Goal: Task Accomplishment & Management: Complete application form

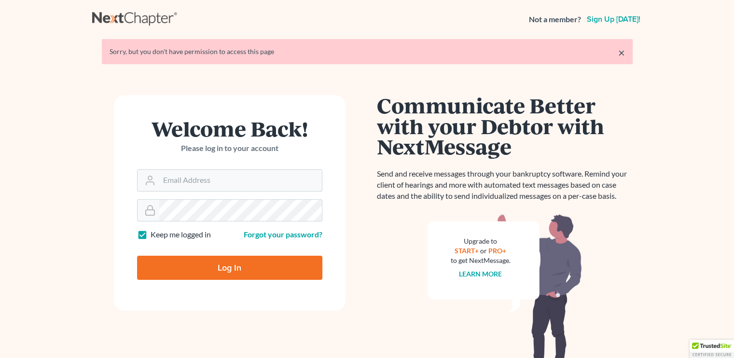
type input "[EMAIL_ADDRESS][DOMAIN_NAME]"
click at [243, 273] on input "Log In" at bounding box center [229, 268] width 185 height 24
type input "Thinking..."
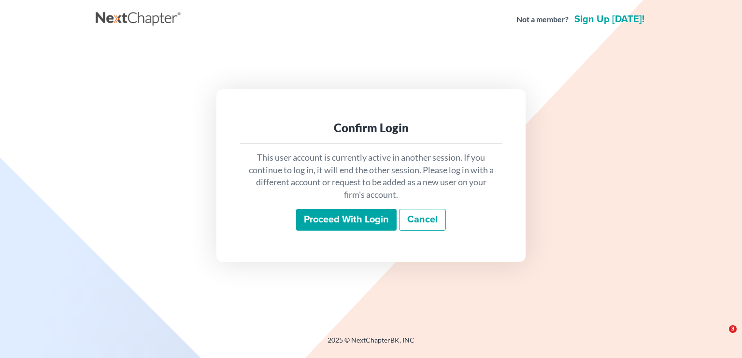
click at [342, 219] on input "Proceed with login" at bounding box center [346, 220] width 100 height 22
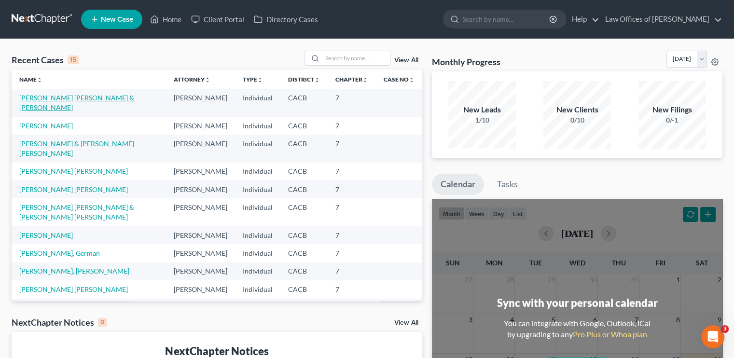
click at [56, 94] on link "Ayala Navarrete, Federico & Toledo Diaz, Margarita" at bounding box center [76, 103] width 115 height 18
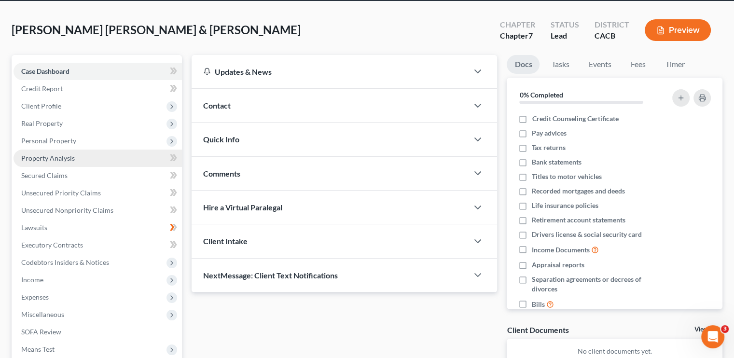
scroll to position [48, 0]
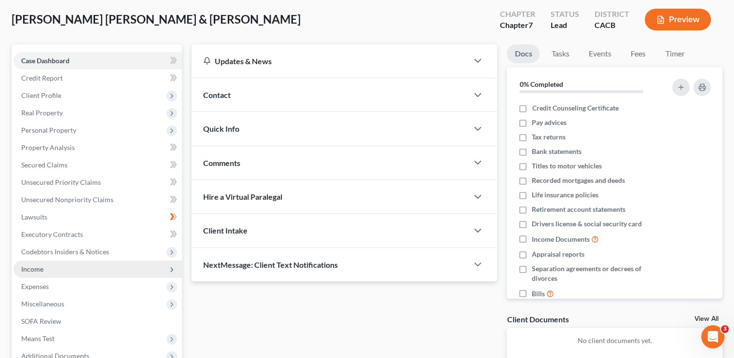
click at [43, 271] on span "Income" at bounding box center [98, 269] width 169 height 17
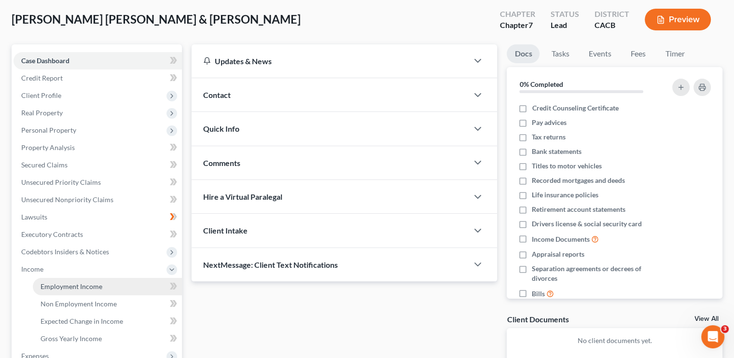
click at [58, 289] on span "Employment Income" at bounding box center [72, 286] width 62 height 8
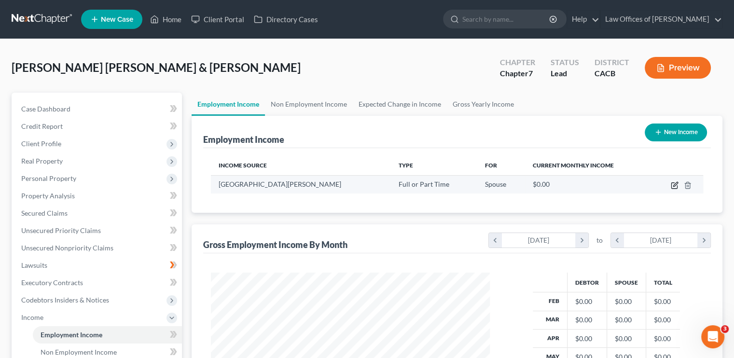
click at [676, 186] on icon "button" at bounding box center [675, 186] width 8 height 8
select select "0"
select select "4"
select select "0"
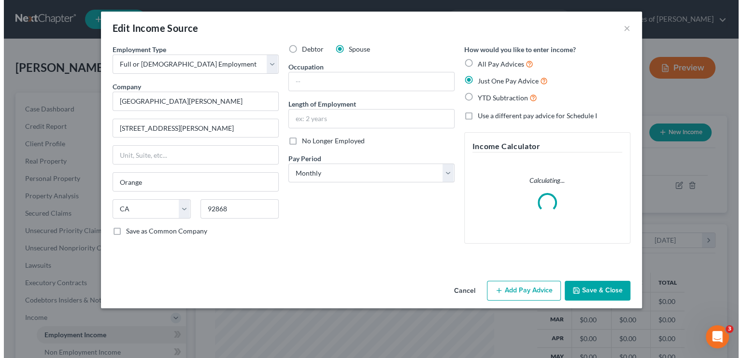
scroll to position [172, 301]
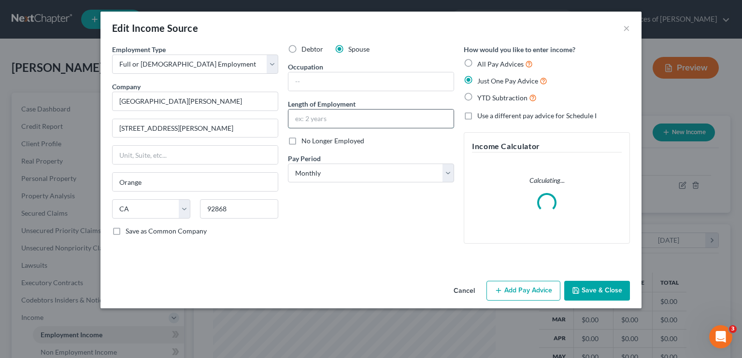
click at [320, 124] on input "text" at bounding box center [370, 119] width 165 height 18
type input "0"
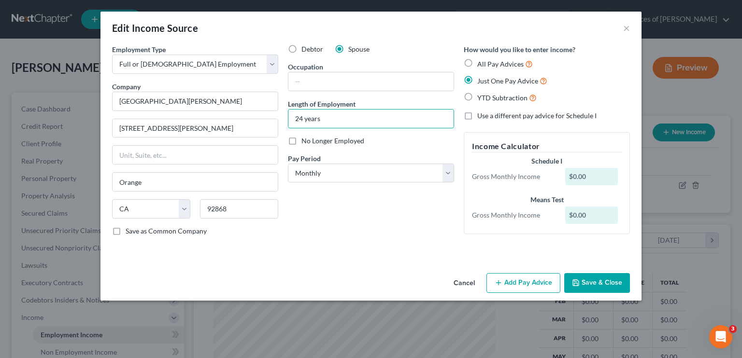
type input "24 years"
click at [502, 278] on button "Add Pay Advice" at bounding box center [523, 283] width 74 height 20
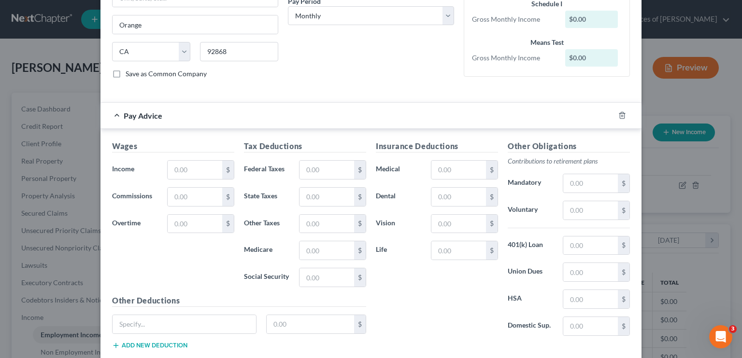
scroll to position [193, 0]
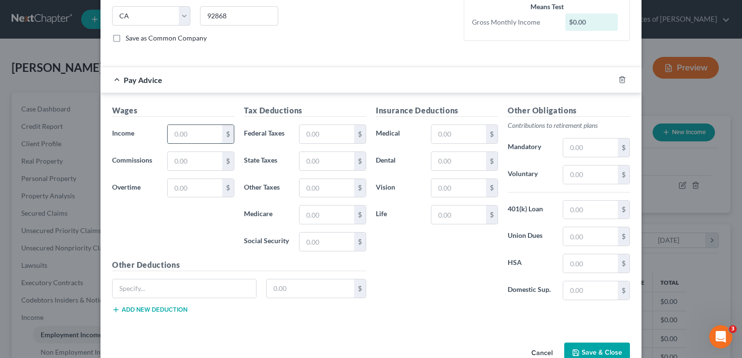
click at [181, 139] on input "text" at bounding box center [195, 134] width 55 height 18
type input "4,876.00"
click at [308, 139] on input "text" at bounding box center [326, 134] width 55 height 18
type input "1,014.00"
click at [314, 214] on input "text" at bounding box center [326, 215] width 55 height 18
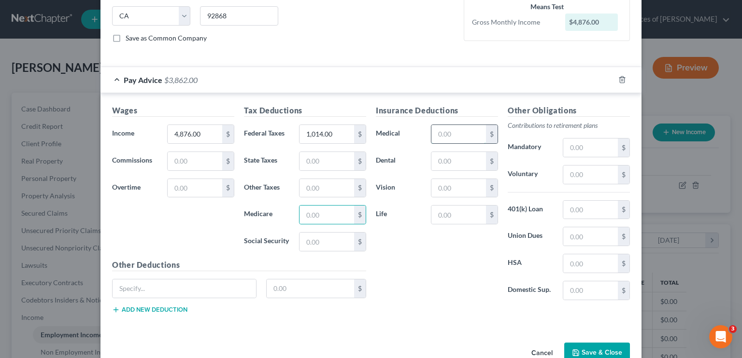
click at [431, 137] on input "text" at bounding box center [458, 134] width 55 height 18
type input "133.00"
click at [448, 216] on input "text" at bounding box center [458, 215] width 55 height 18
type input "146.00"
click at [581, 212] on input "text" at bounding box center [590, 210] width 55 height 18
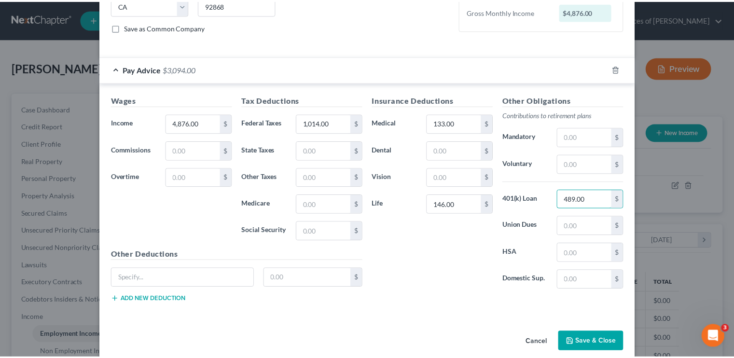
scroll to position [214, 0]
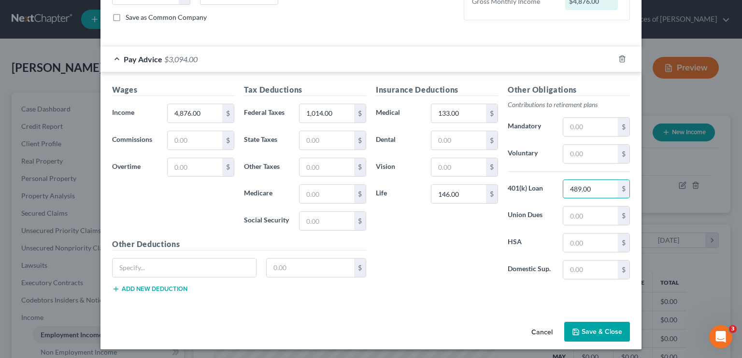
type input "489.00"
click at [595, 325] on button "Save & Close" at bounding box center [597, 332] width 66 height 20
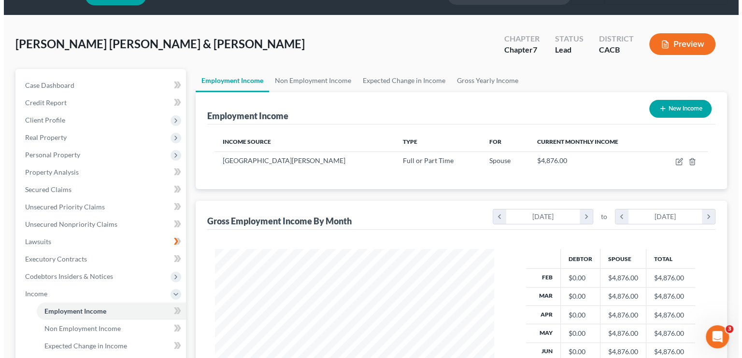
scroll to position [0, 0]
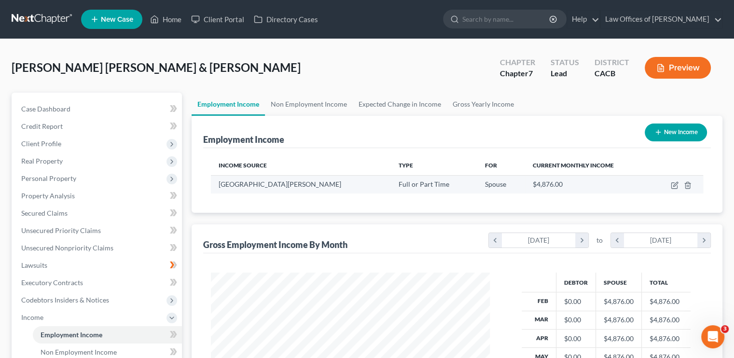
click at [671, 189] on td at bounding box center [677, 184] width 52 height 18
click at [676, 185] on icon "button" at bounding box center [676, 184] width 4 height 4
select select "0"
select select "4"
select select "0"
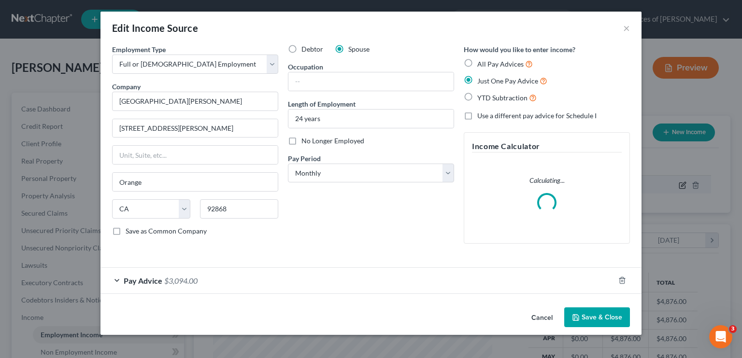
scroll to position [172, 301]
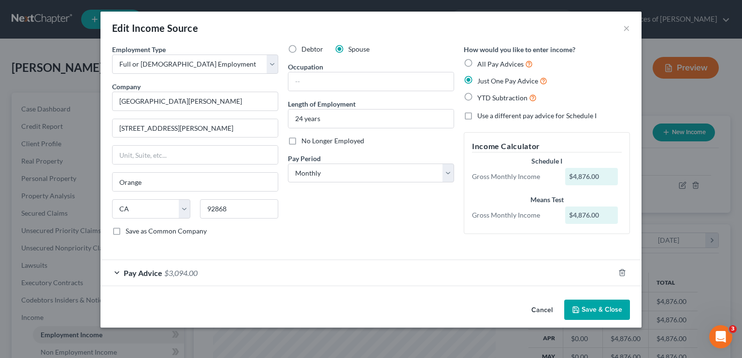
click at [170, 269] on span "$3,094.00" at bounding box center [180, 272] width 33 height 9
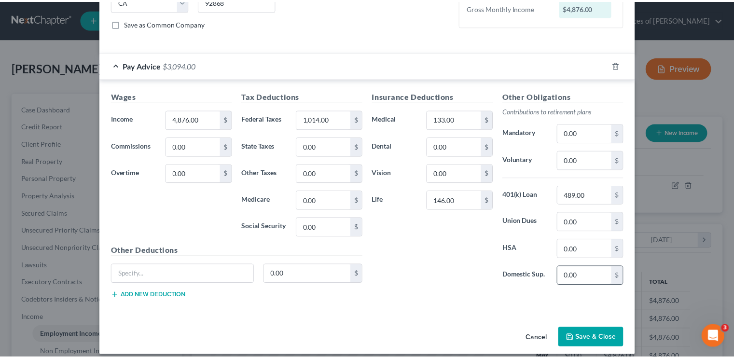
scroll to position [214, 0]
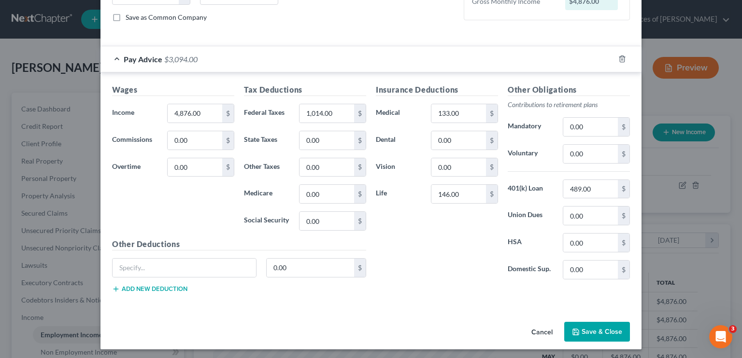
click at [604, 330] on button "Save & Close" at bounding box center [597, 332] width 66 height 20
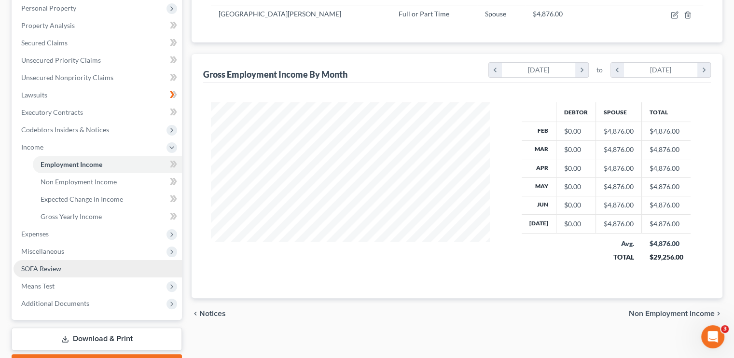
scroll to position [224, 0]
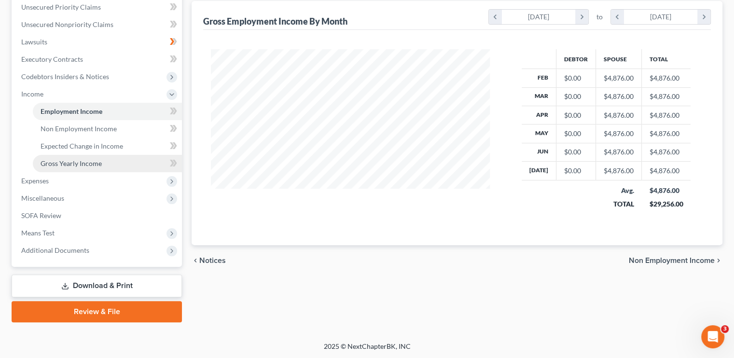
click at [82, 164] on span "Gross Yearly Income" at bounding box center [71, 163] width 61 height 8
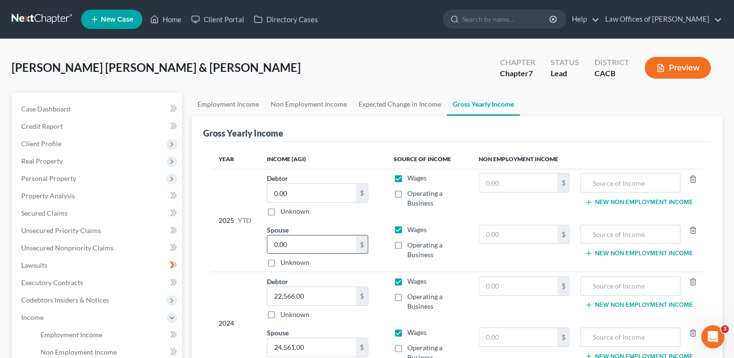
click at [304, 247] on input "0.00" at bounding box center [311, 245] width 89 height 18
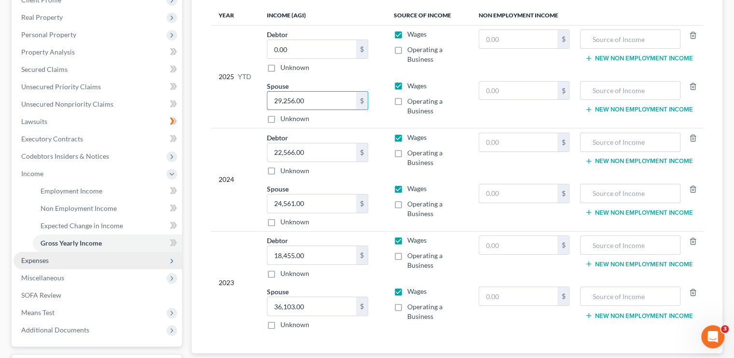
scroll to position [145, 0]
type input "29,256.00"
click at [44, 263] on span "Expenses" at bounding box center [35, 259] width 28 height 8
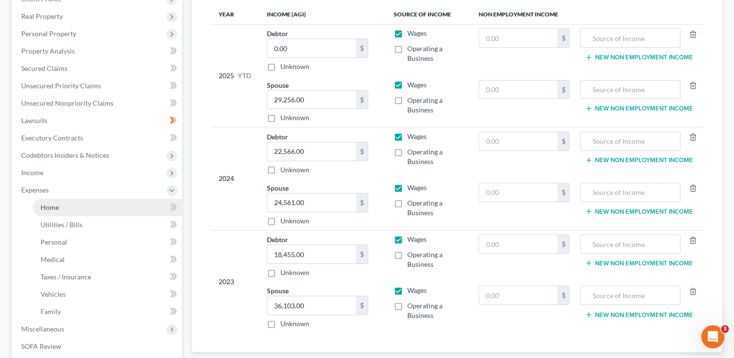
click at [71, 208] on link "Home" at bounding box center [107, 207] width 149 height 17
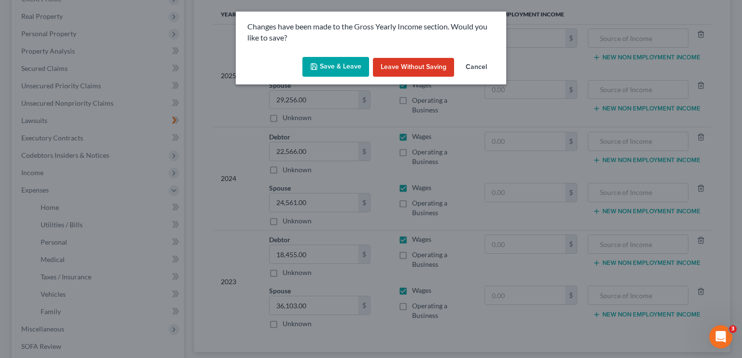
click at [344, 69] on button "Save & Leave" at bounding box center [335, 67] width 67 height 20
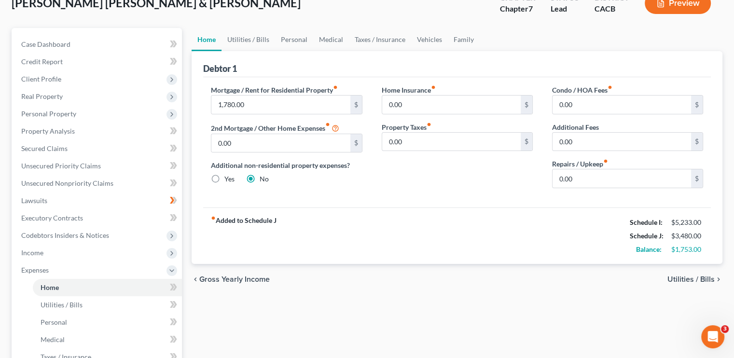
scroll to position [48, 0]
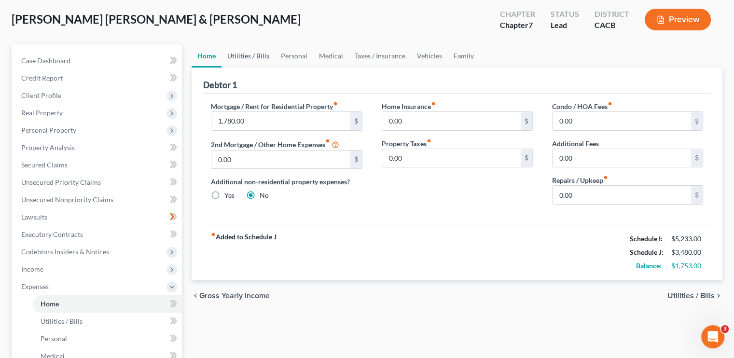
click at [263, 53] on link "Utilities / Bills" at bounding box center [249, 55] width 54 height 23
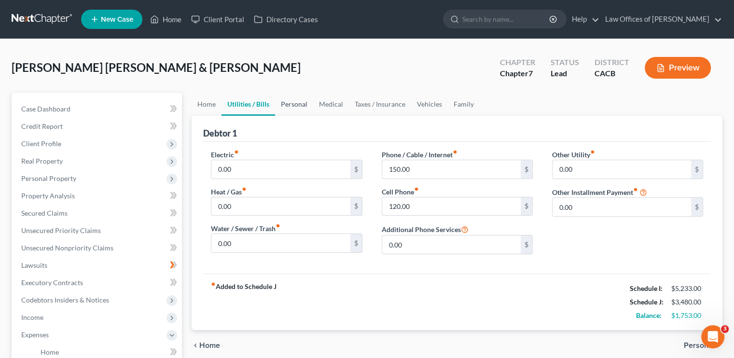
click at [300, 107] on link "Personal" at bounding box center [294, 104] width 38 height 23
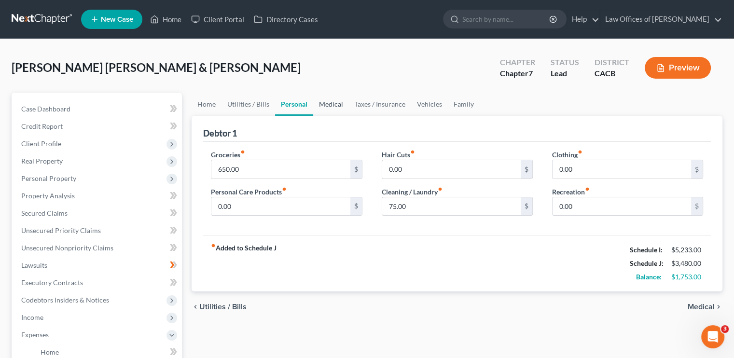
click at [328, 103] on link "Medical" at bounding box center [331, 104] width 36 height 23
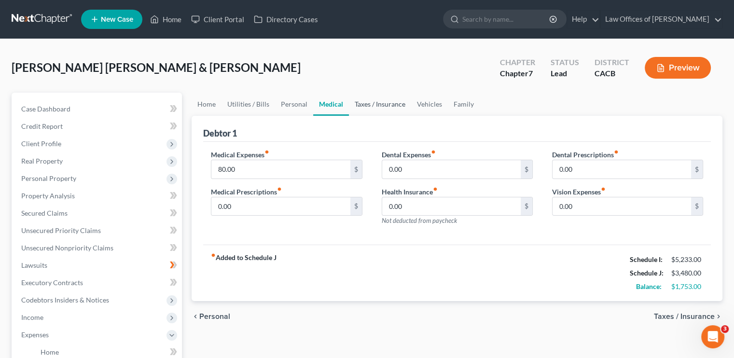
click at [357, 103] on link "Taxes / Insurance" at bounding box center [380, 104] width 62 height 23
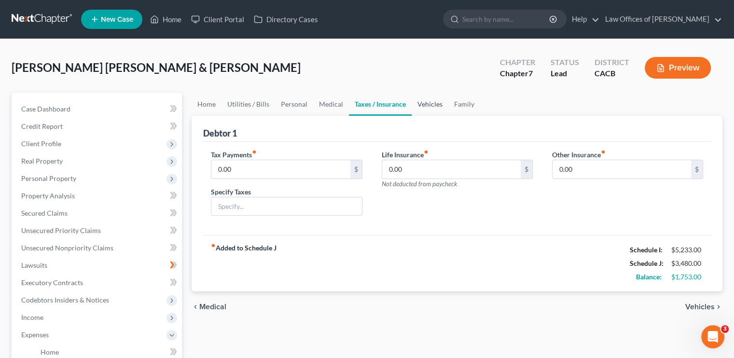
click at [438, 97] on link "Vehicles" at bounding box center [430, 104] width 37 height 23
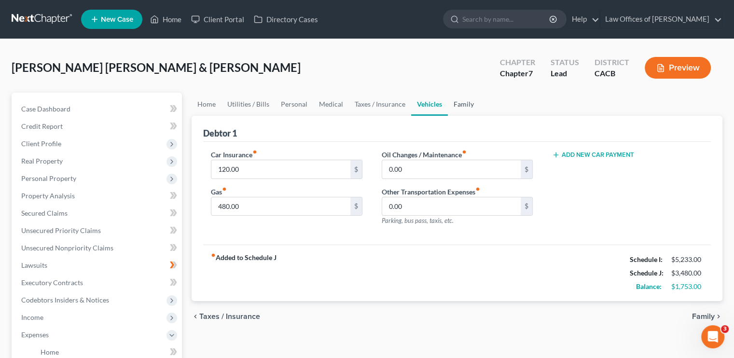
click at [469, 106] on link "Family" at bounding box center [464, 104] width 32 height 23
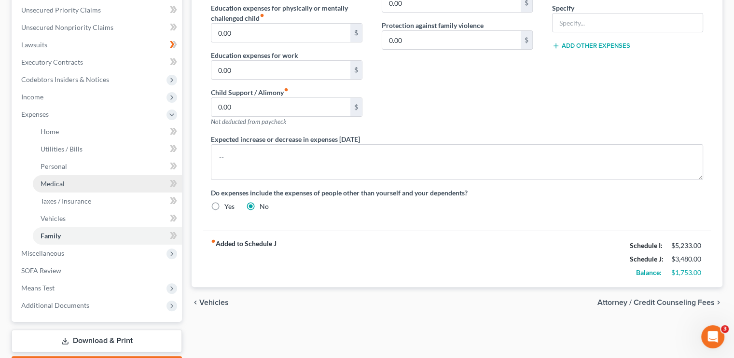
scroll to position [131, 0]
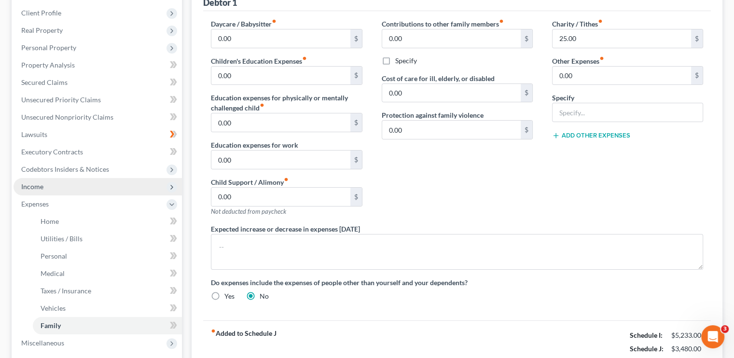
click at [50, 181] on span "Income" at bounding box center [98, 186] width 169 height 17
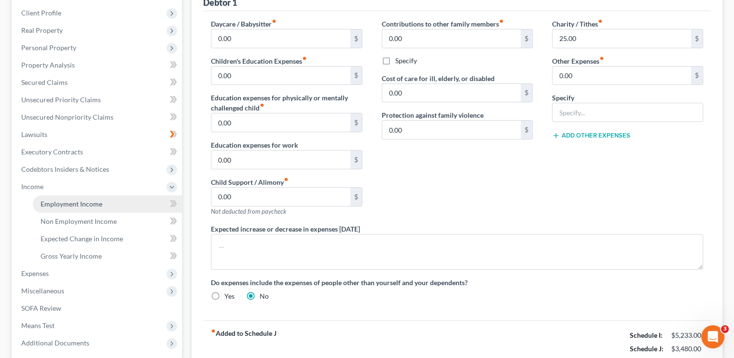
click at [79, 206] on span "Employment Income" at bounding box center [72, 204] width 62 height 8
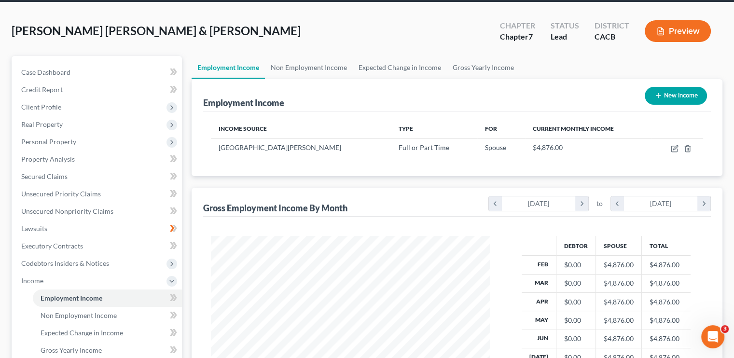
scroll to position [127, 0]
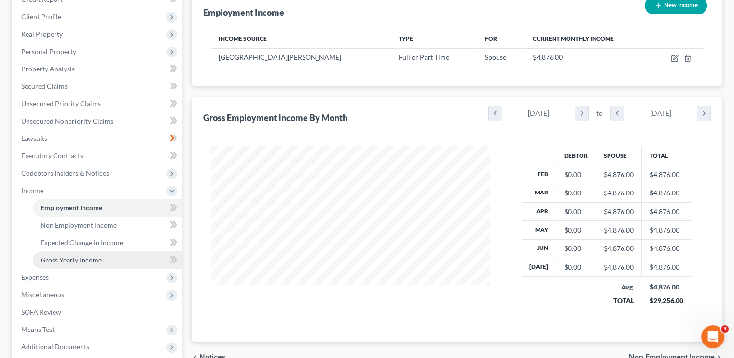
click at [79, 260] on span "Gross Yearly Income" at bounding box center [71, 260] width 61 height 8
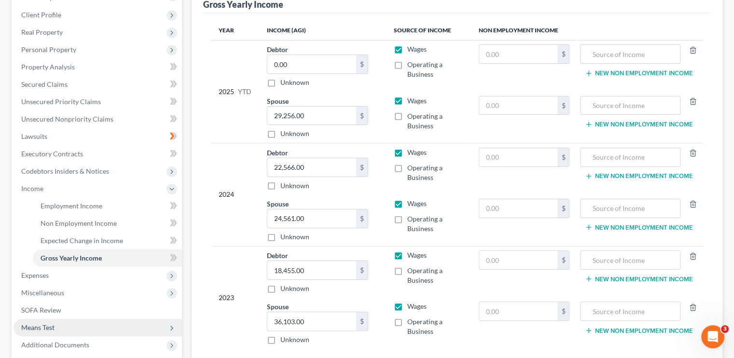
scroll to position [193, 0]
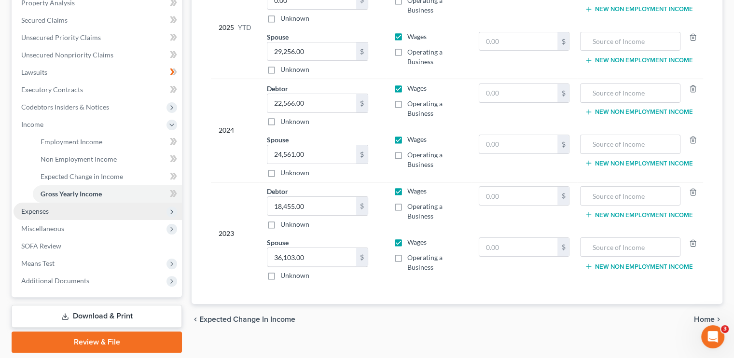
click at [60, 211] on span "Expenses" at bounding box center [98, 211] width 169 height 17
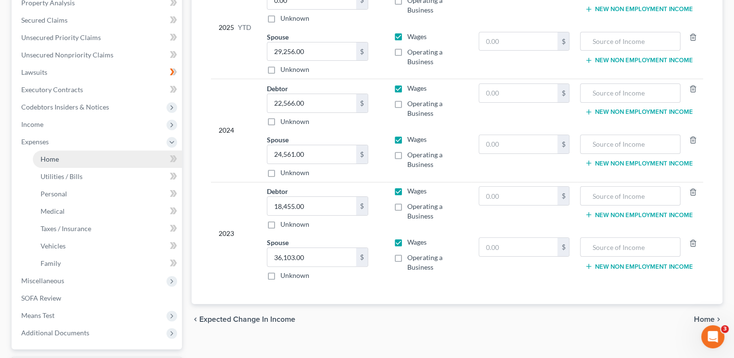
click at [85, 162] on link "Home" at bounding box center [107, 159] width 149 height 17
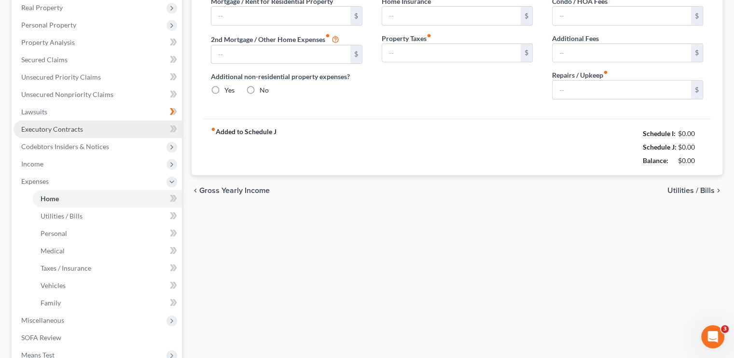
type input "1,780.00"
type input "0.00"
radio input "true"
type input "0.00"
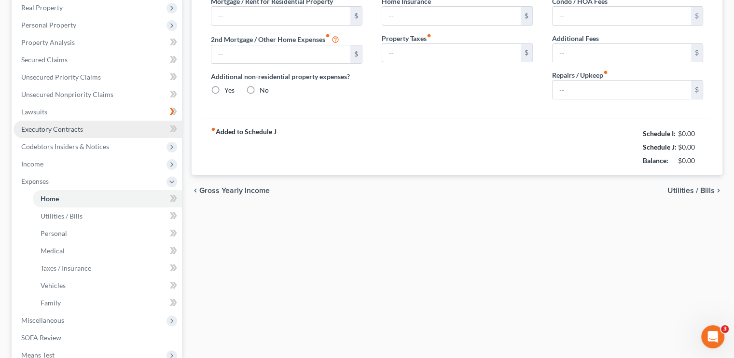
type input "0.00"
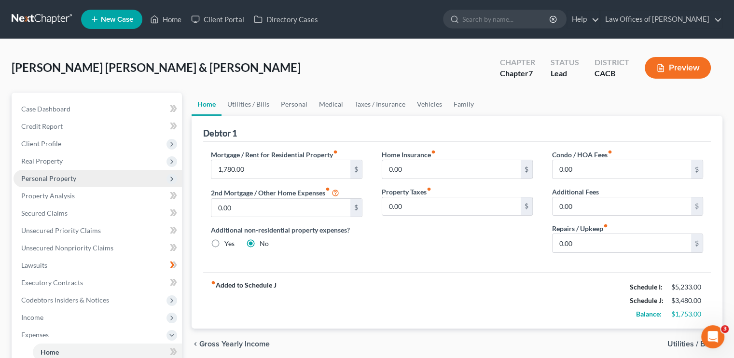
click at [44, 175] on span "Personal Property" at bounding box center [48, 178] width 55 height 8
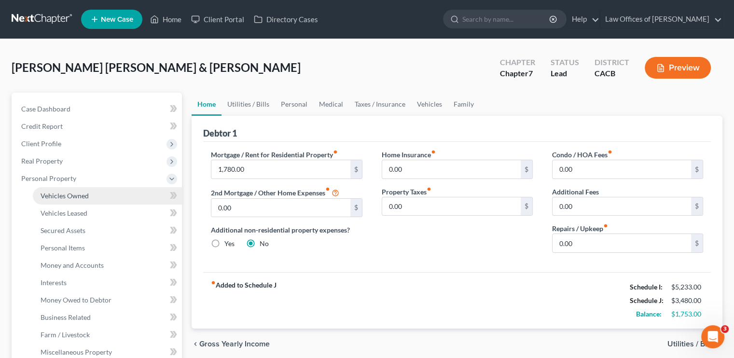
click at [68, 194] on span "Vehicles Owned" at bounding box center [65, 196] width 48 height 8
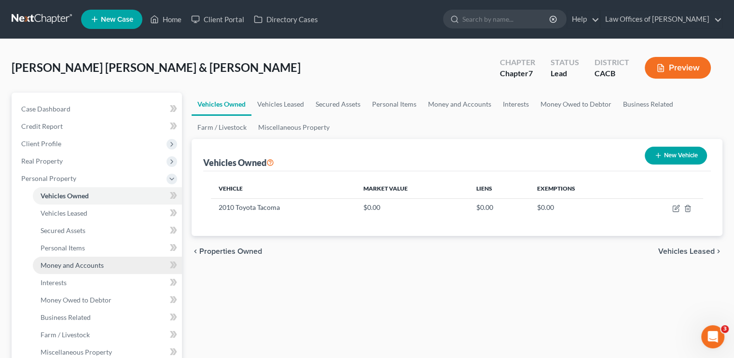
scroll to position [48, 0]
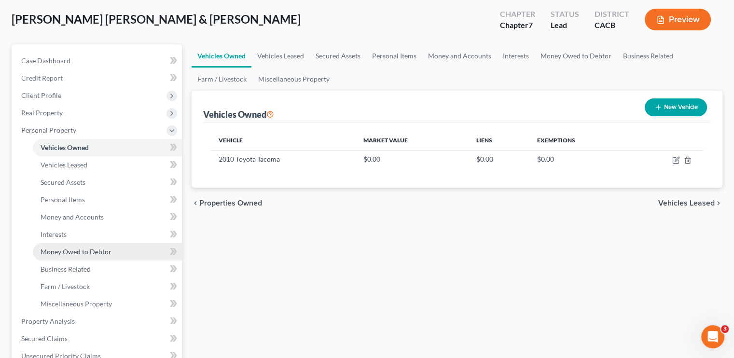
click at [95, 253] on span "Money Owed to Debtor" at bounding box center [76, 252] width 71 height 8
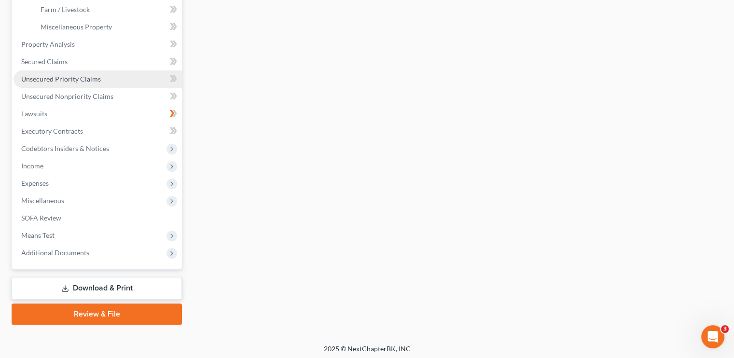
scroll to position [328, 0]
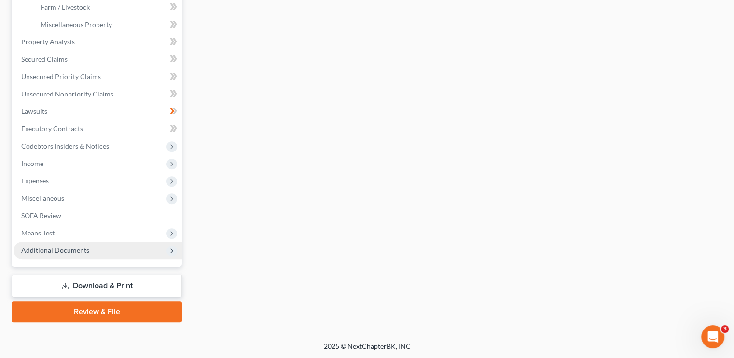
click at [67, 251] on span "Additional Documents" at bounding box center [55, 250] width 68 height 8
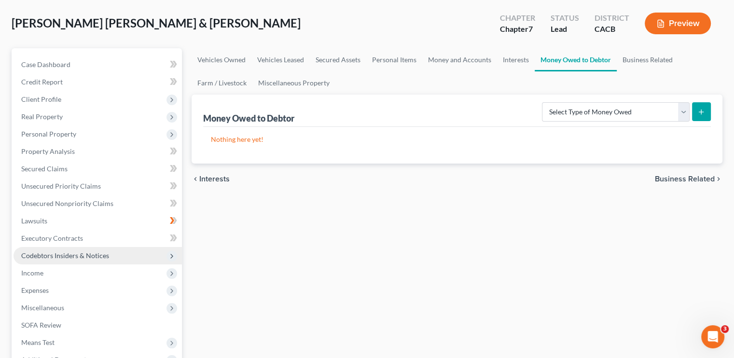
scroll to position [0, 0]
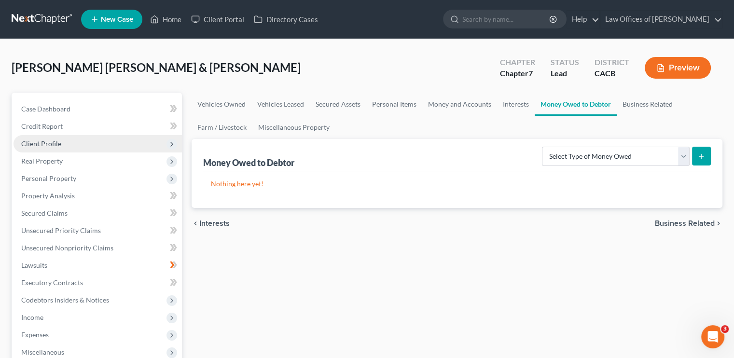
click at [63, 144] on span "Client Profile" at bounding box center [98, 143] width 169 height 17
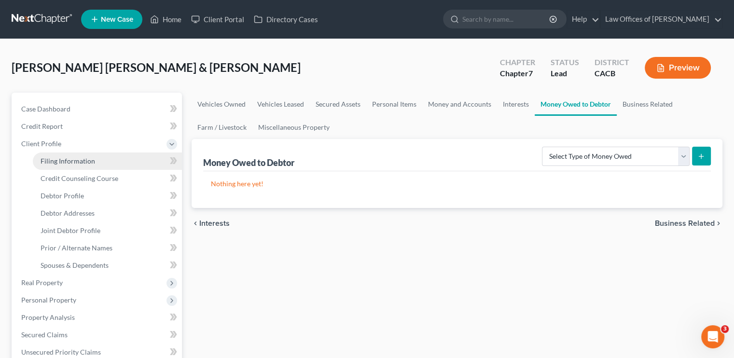
click at [83, 164] on span "Filing Information" at bounding box center [68, 161] width 55 height 8
select select "1"
select select "0"
select select "4"
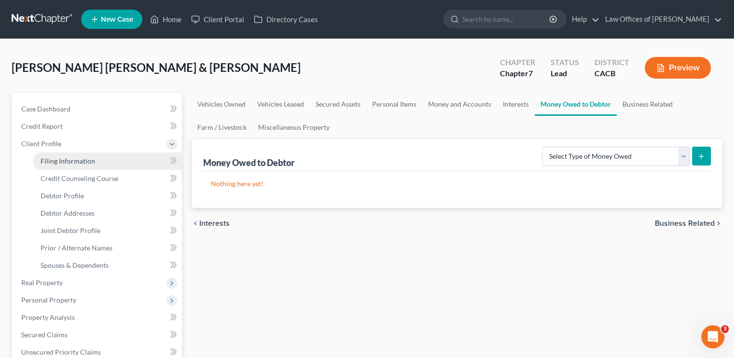
select select "0"
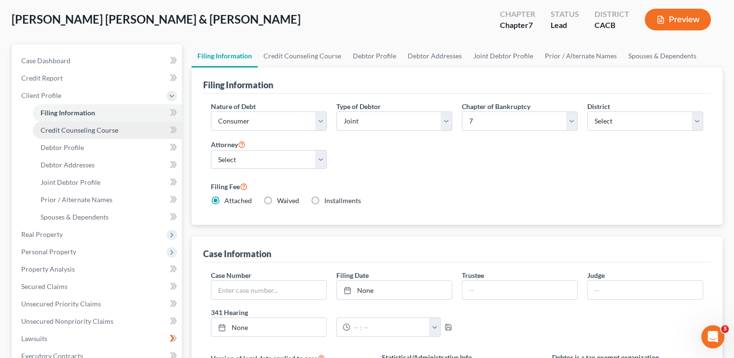
click at [83, 125] on link "Credit Counseling Course" at bounding box center [107, 130] width 149 height 17
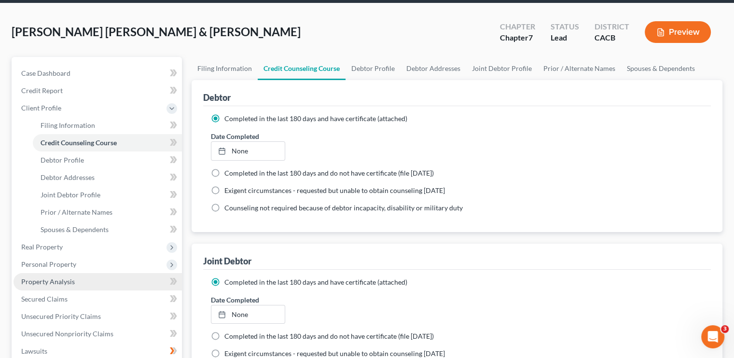
scroll to position [97, 0]
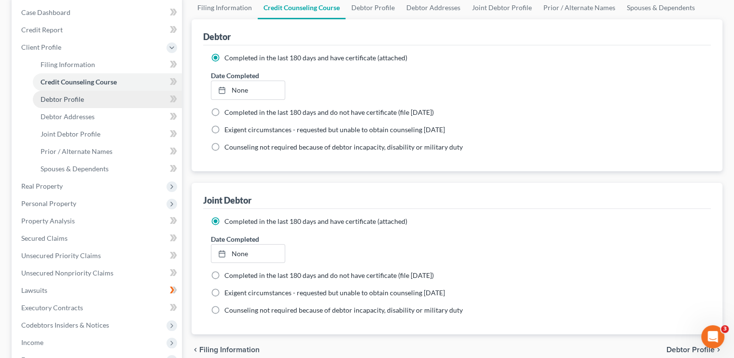
click at [79, 102] on span "Debtor Profile" at bounding box center [62, 99] width 43 height 8
select select "1"
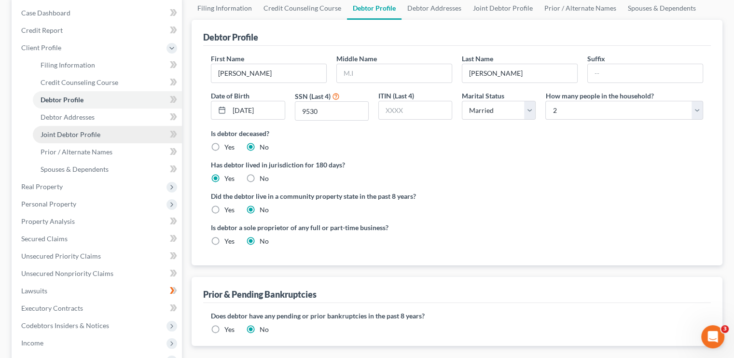
scroll to position [97, 0]
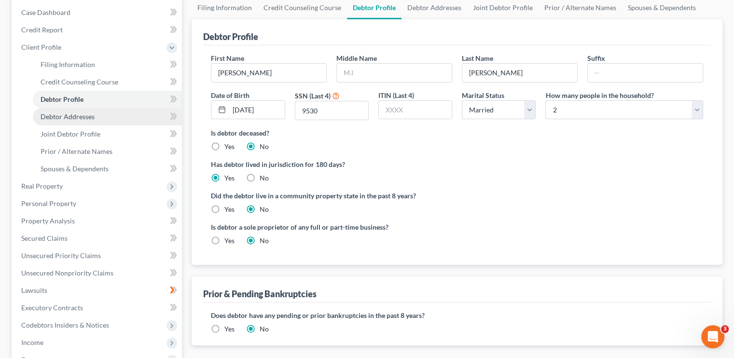
click at [75, 116] on span "Debtor Addresses" at bounding box center [68, 117] width 54 height 8
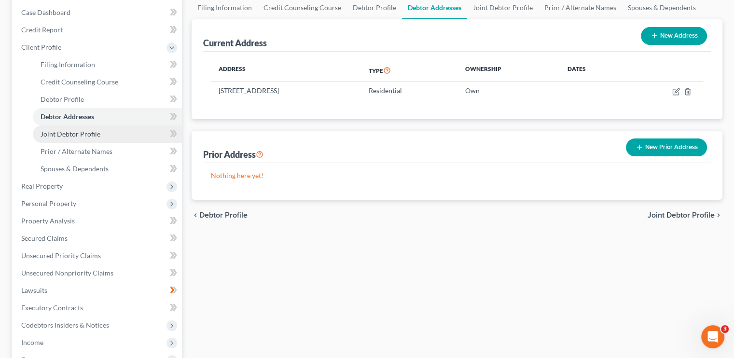
click at [79, 135] on span "Joint Debtor Profile" at bounding box center [71, 134] width 60 height 8
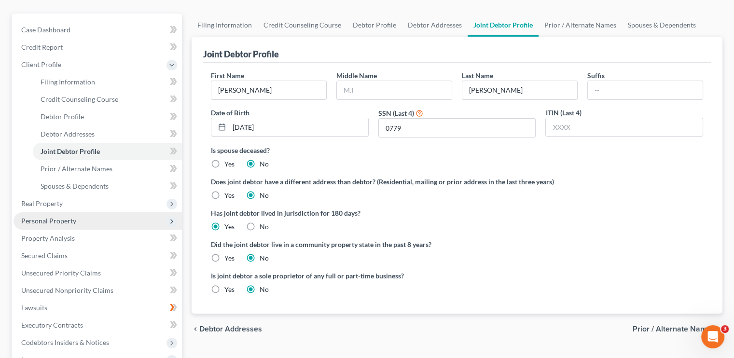
scroll to position [97, 0]
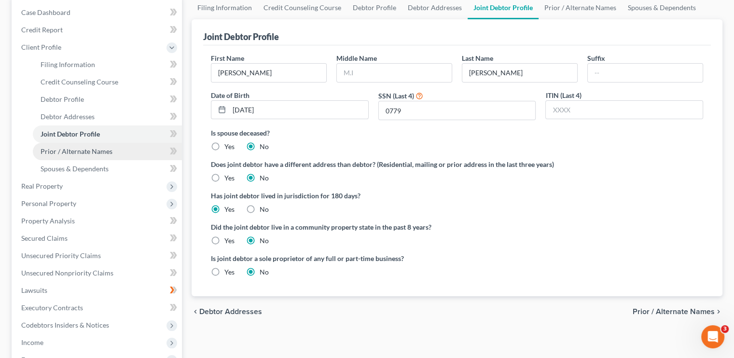
click at [70, 152] on span "Prior / Alternate Names" at bounding box center [77, 151] width 72 height 8
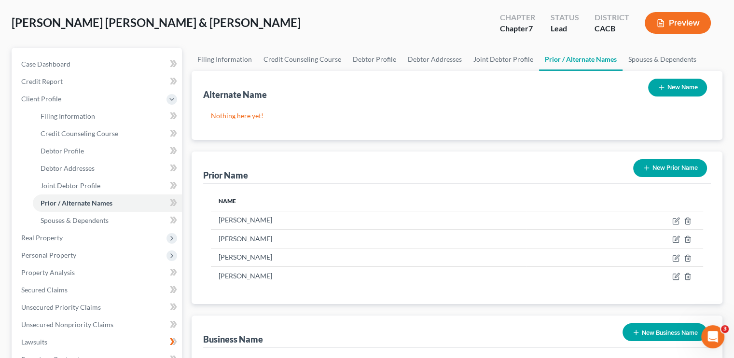
scroll to position [97, 0]
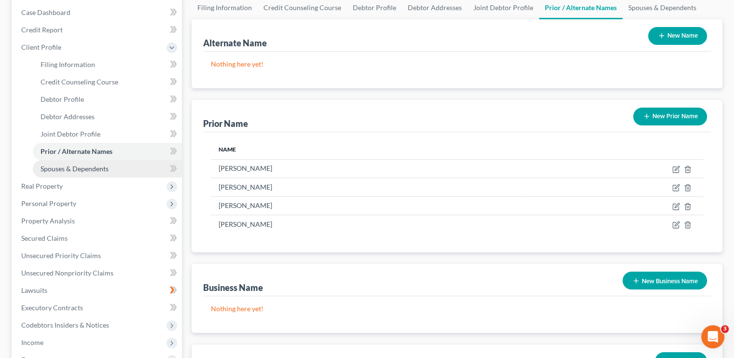
click at [71, 171] on span "Spouses & Dependents" at bounding box center [75, 169] width 68 height 8
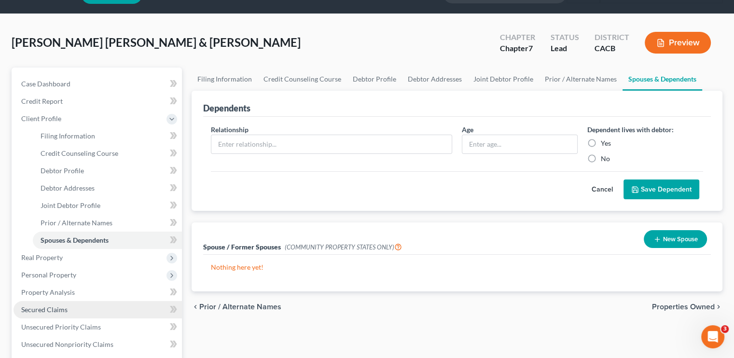
scroll to position [97, 0]
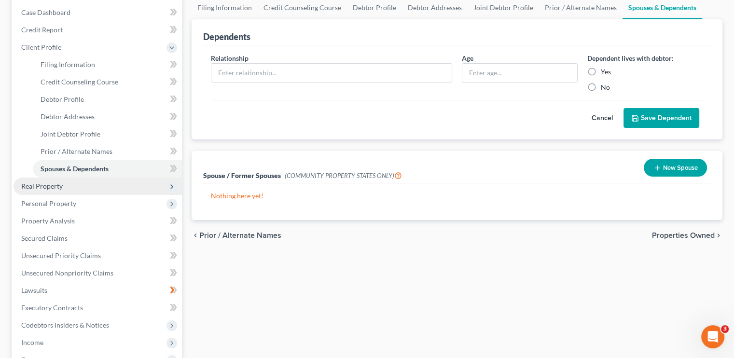
click at [50, 186] on span "Real Property" at bounding box center [42, 186] width 42 height 8
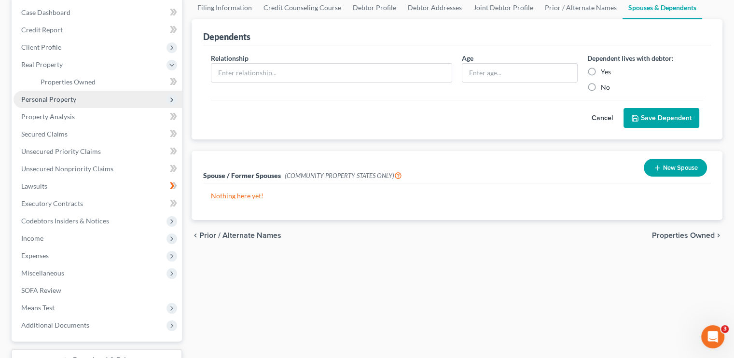
click at [63, 98] on span "Personal Property" at bounding box center [48, 99] width 55 height 8
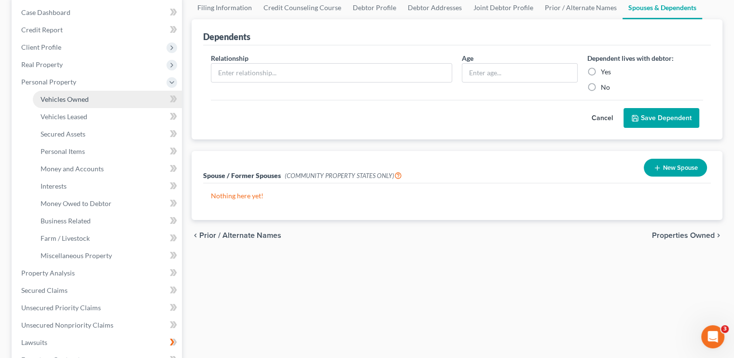
click at [96, 98] on link "Vehicles Owned" at bounding box center [107, 99] width 149 height 17
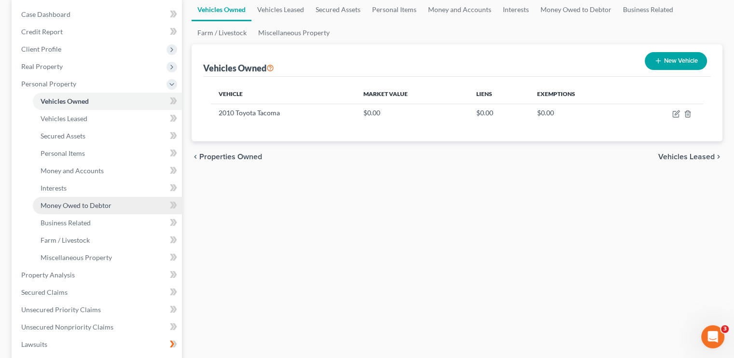
scroll to position [97, 0]
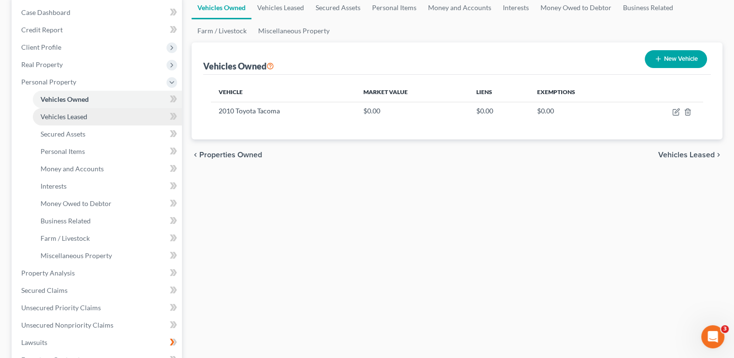
click at [73, 115] on span "Vehicles Leased" at bounding box center [64, 117] width 47 height 8
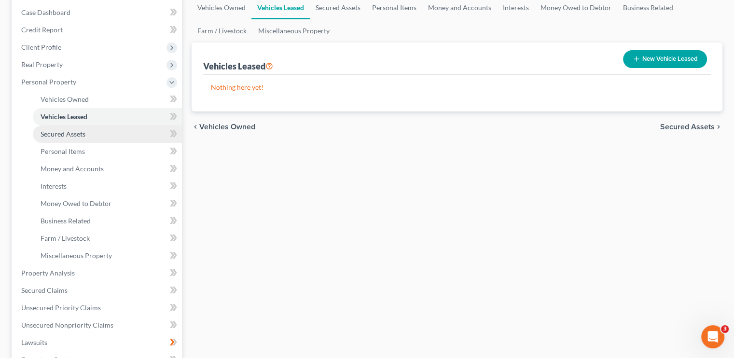
click at [57, 132] on span "Secured Assets" at bounding box center [63, 134] width 45 height 8
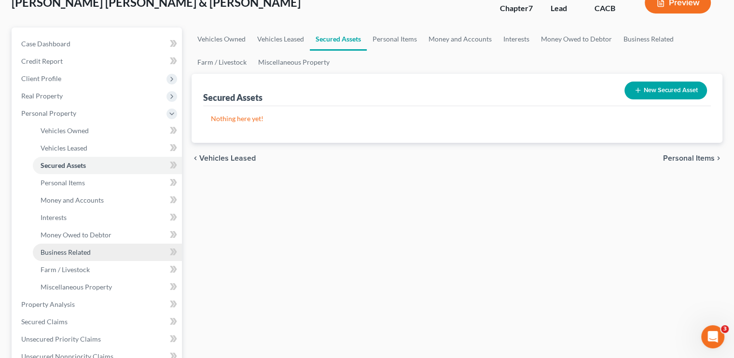
scroll to position [145, 0]
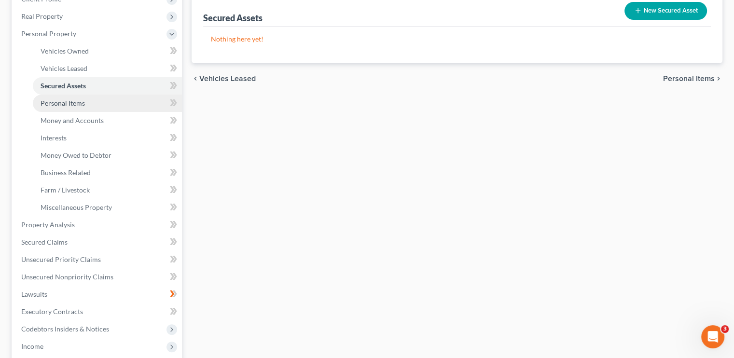
click at [76, 107] on link "Personal Items" at bounding box center [107, 103] width 149 height 17
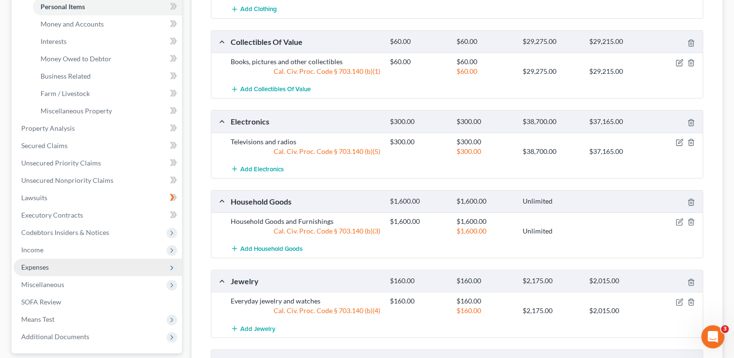
click at [56, 274] on span "Expenses" at bounding box center [98, 267] width 169 height 17
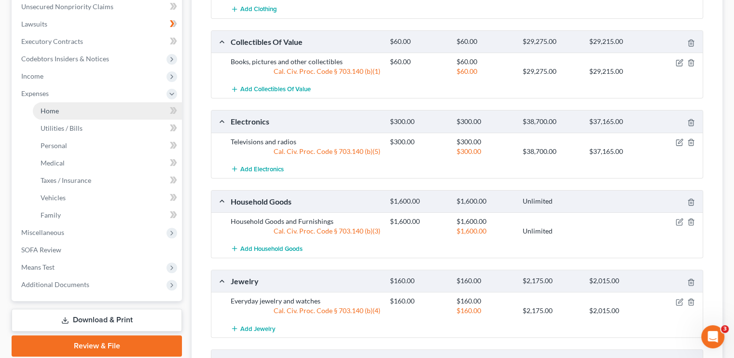
click at [103, 114] on link "Home" at bounding box center [107, 110] width 149 height 17
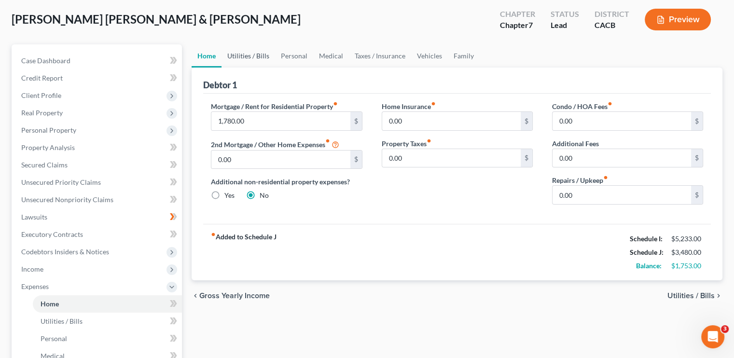
click at [244, 53] on link "Utilities / Bills" at bounding box center [249, 55] width 54 height 23
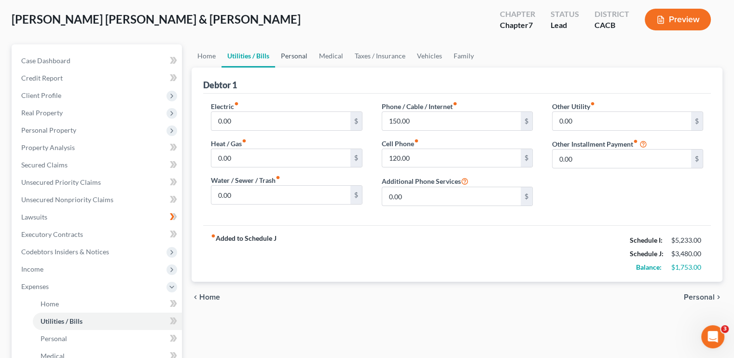
click at [294, 54] on link "Personal" at bounding box center [294, 55] width 38 height 23
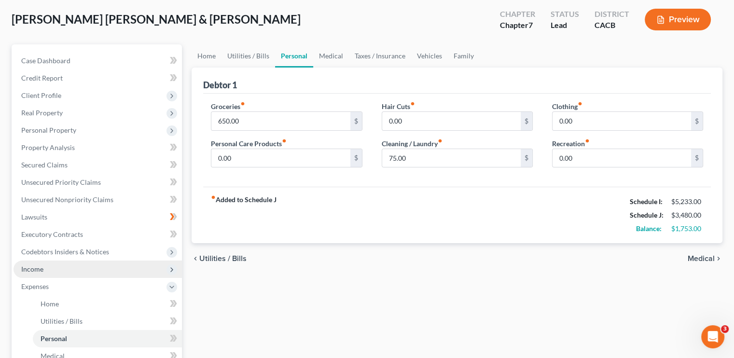
click at [43, 274] on span "Income" at bounding box center [98, 269] width 169 height 17
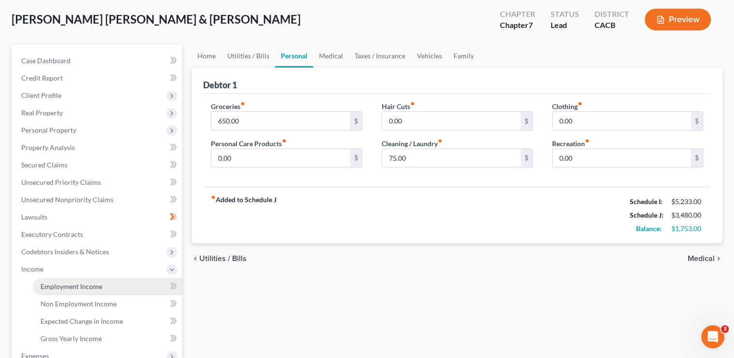
click at [78, 284] on span "Employment Income" at bounding box center [72, 286] width 62 height 8
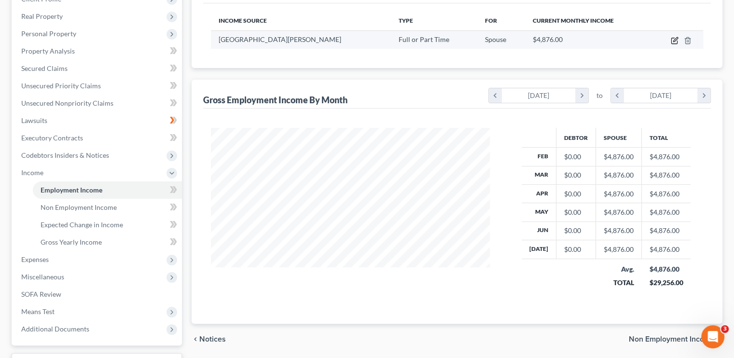
click at [674, 42] on icon "button" at bounding box center [675, 41] width 8 height 8
select select "0"
select select "4"
select select "0"
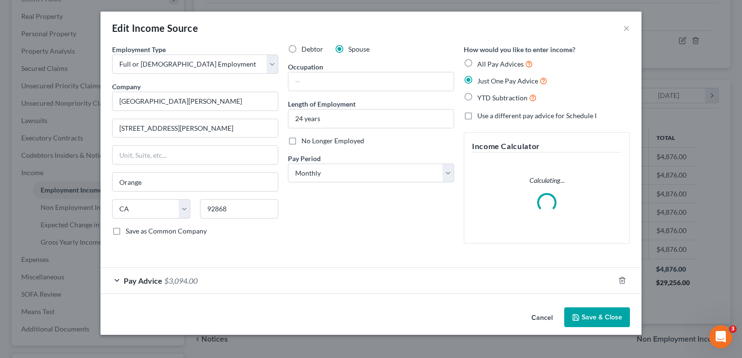
scroll to position [172, 301]
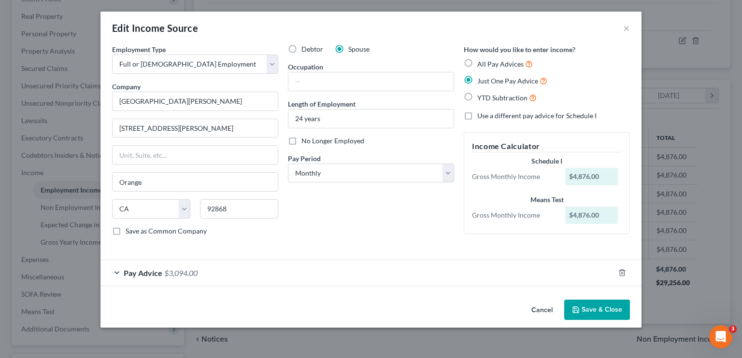
click at [223, 280] on div "Pay Advice $3,094.00" at bounding box center [357, 273] width 514 height 26
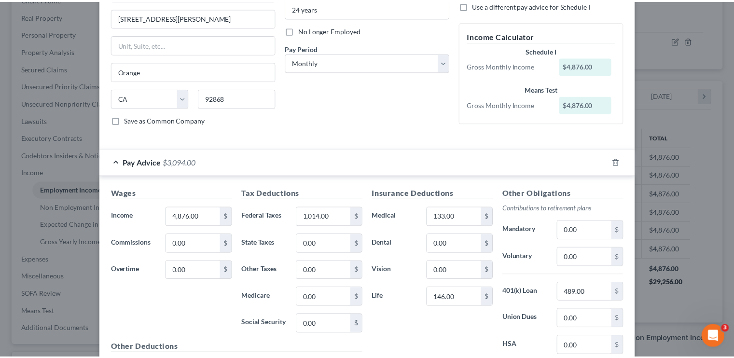
scroll to position [214, 0]
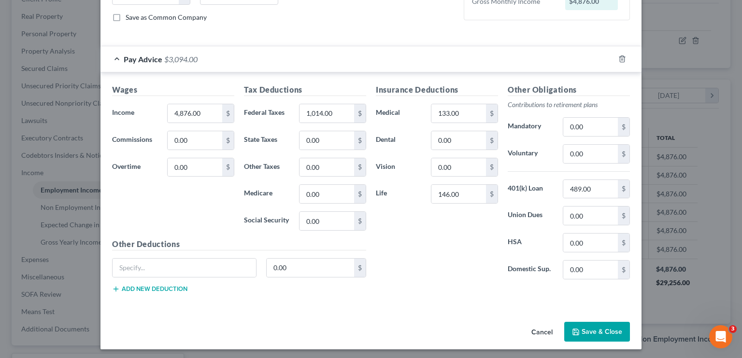
click at [595, 331] on button "Save & Close" at bounding box center [597, 332] width 66 height 20
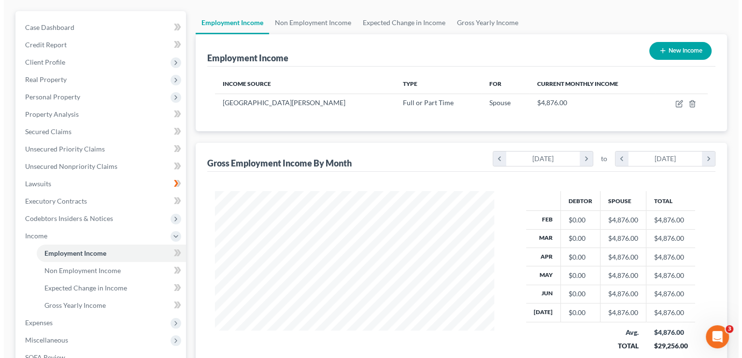
scroll to position [79, 0]
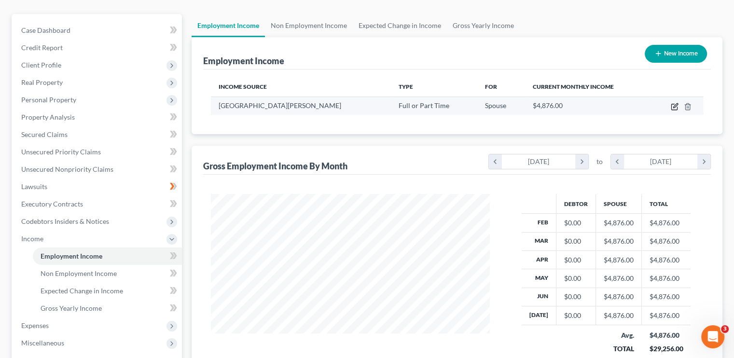
click at [674, 105] on icon "button" at bounding box center [675, 107] width 8 height 8
select select "0"
select select "4"
select select "0"
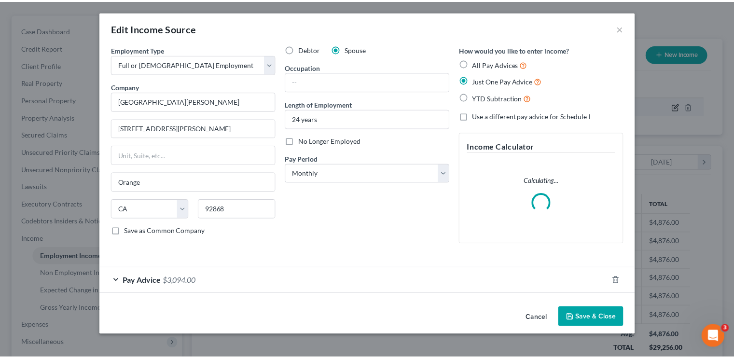
scroll to position [172, 301]
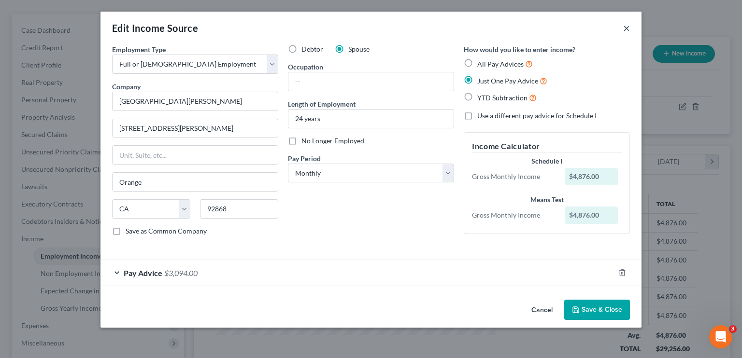
click at [625, 27] on button "×" at bounding box center [626, 28] width 7 height 12
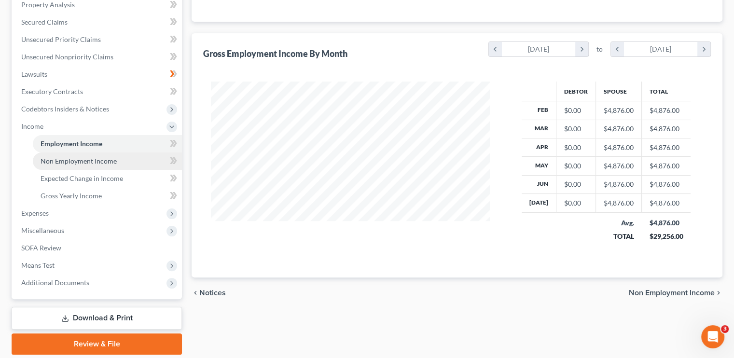
scroll to position [224, 0]
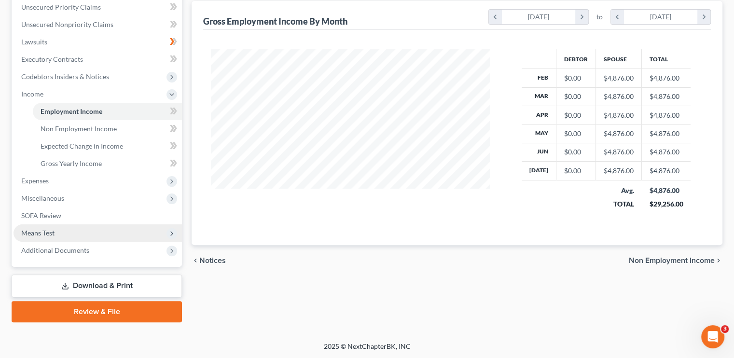
click at [62, 235] on span "Means Test" at bounding box center [98, 233] width 169 height 17
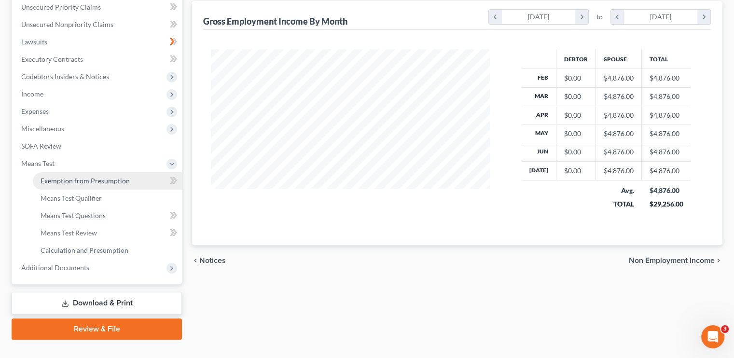
click at [90, 182] on span "Exemption from Presumption" at bounding box center [85, 181] width 89 height 8
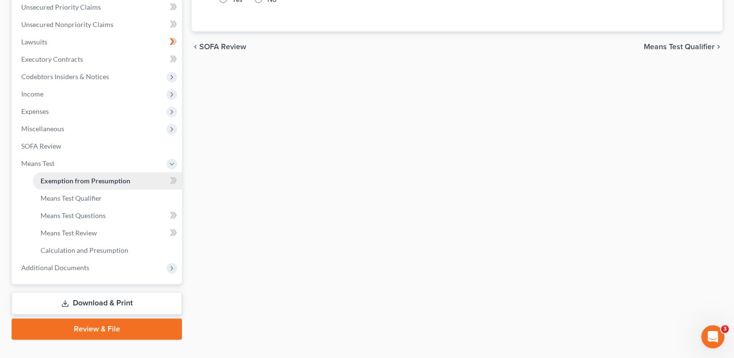
radio input "true"
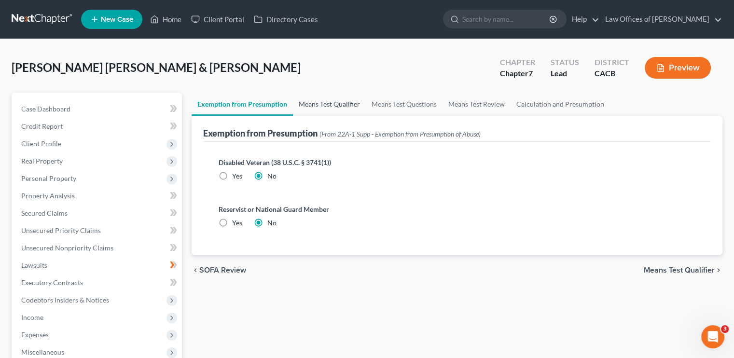
click at [328, 100] on link "Means Test Qualifier" at bounding box center [329, 104] width 73 height 23
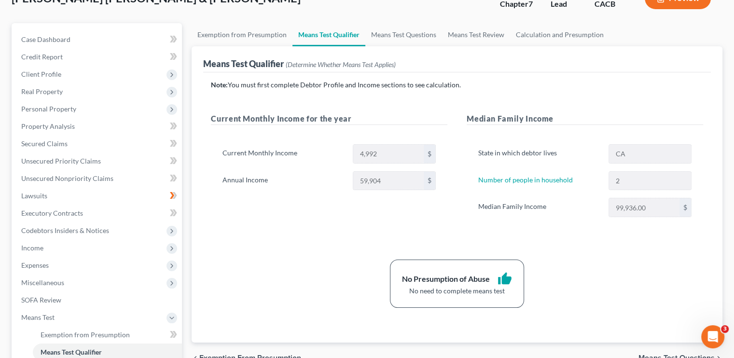
scroll to position [48, 0]
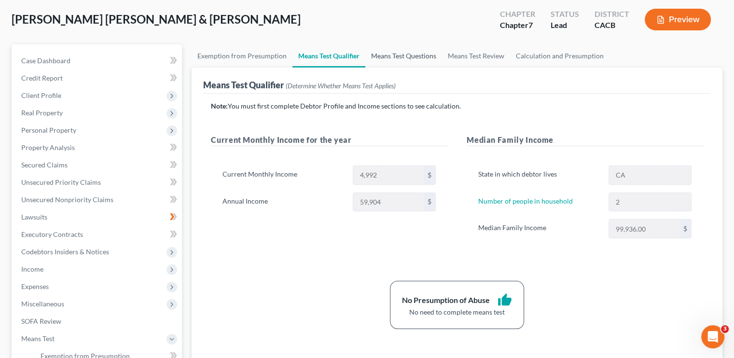
click at [373, 53] on link "Means Test Questions" at bounding box center [404, 55] width 77 height 23
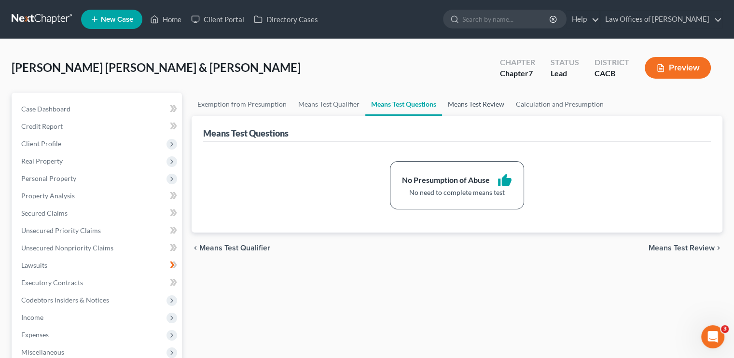
click at [492, 107] on link "Means Test Review" at bounding box center [476, 104] width 68 height 23
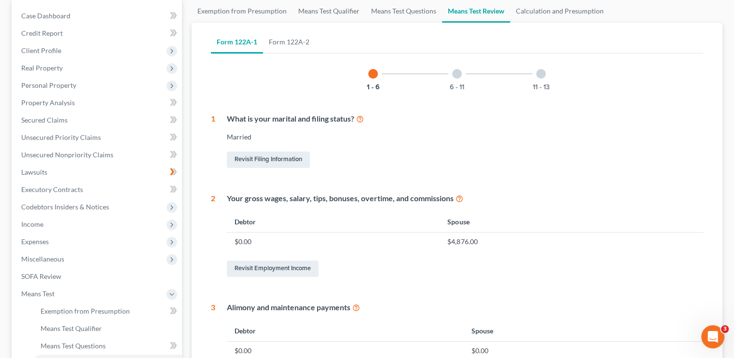
scroll to position [48, 0]
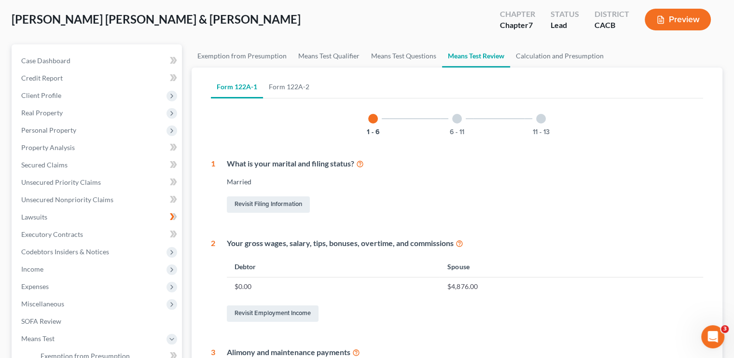
click at [461, 118] on div at bounding box center [457, 119] width 10 height 10
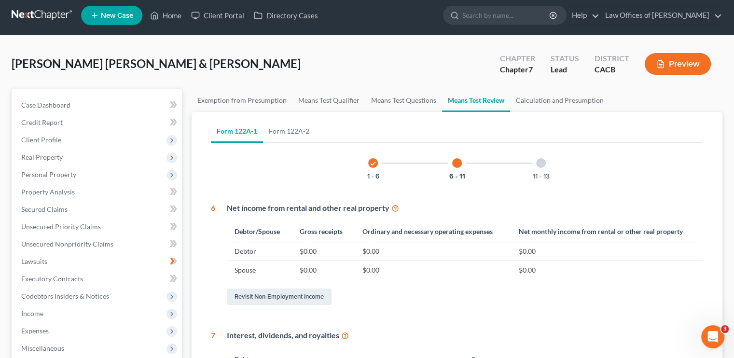
scroll to position [0, 0]
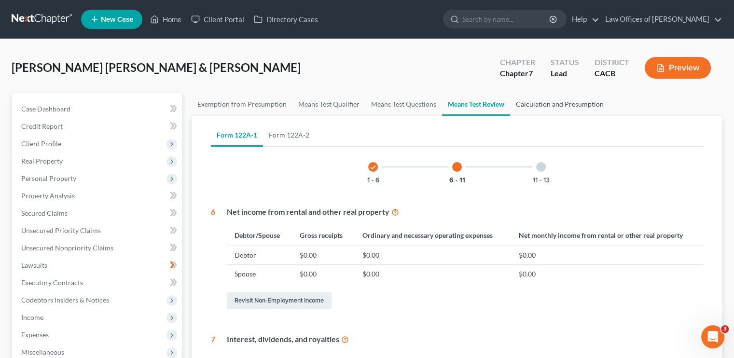
drag, startPoint x: 572, startPoint y: 113, endPoint x: 577, endPoint y: 107, distance: 8.9
click at [572, 113] on link "Calculation and Presumption" at bounding box center [559, 104] width 99 height 23
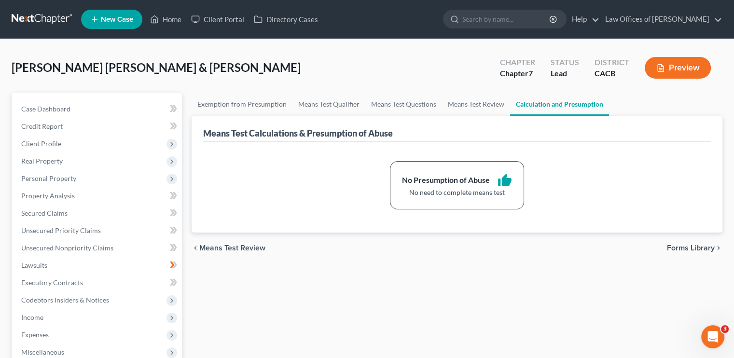
click at [577, 107] on link "Calculation and Presumption" at bounding box center [559, 104] width 99 height 23
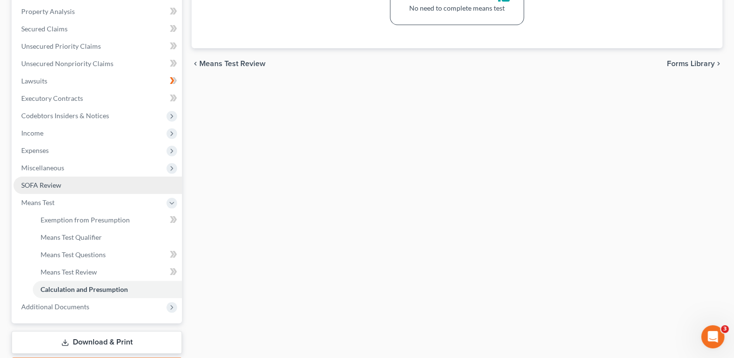
scroll to position [193, 0]
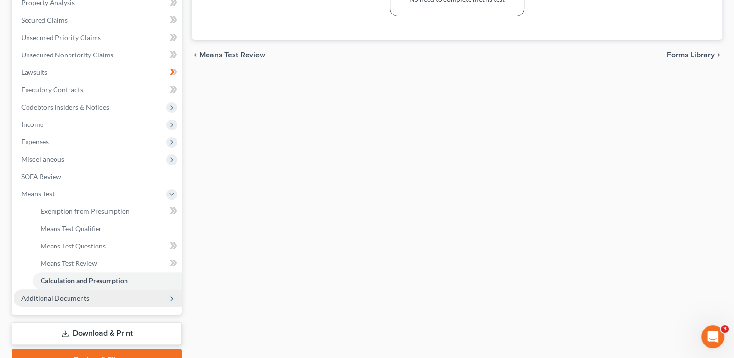
click at [75, 296] on span "Additional Documents" at bounding box center [55, 298] width 68 height 8
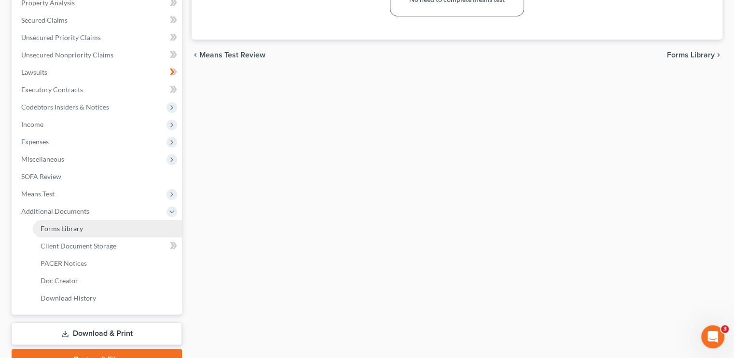
click at [76, 225] on span "Forms Library" at bounding box center [62, 229] width 42 height 8
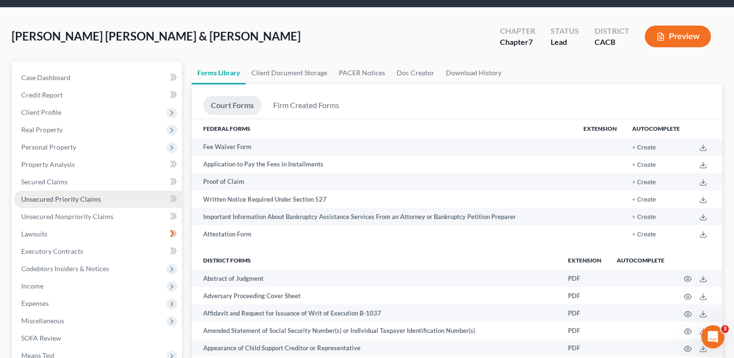
scroll to position [48, 0]
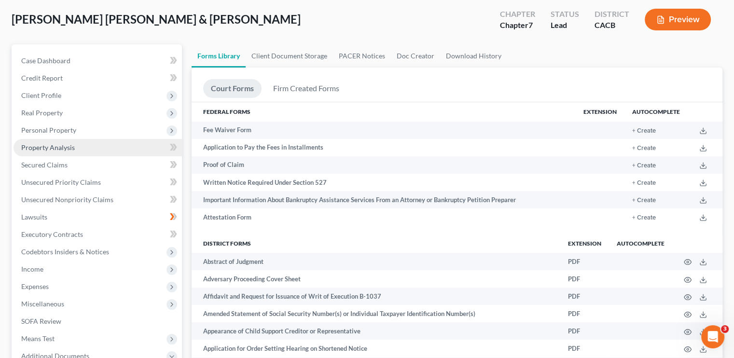
click at [52, 144] on span "Property Analysis" at bounding box center [48, 147] width 54 height 8
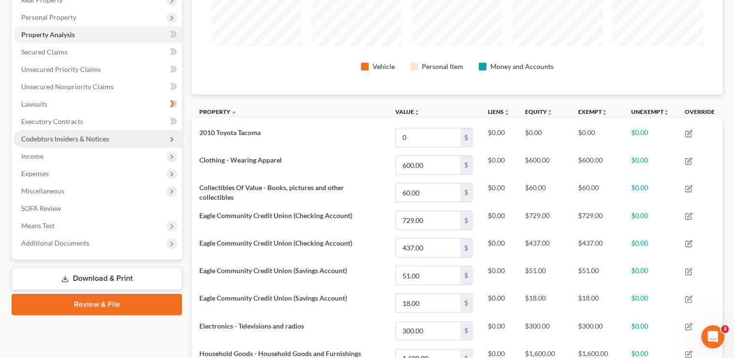
scroll to position [145, 0]
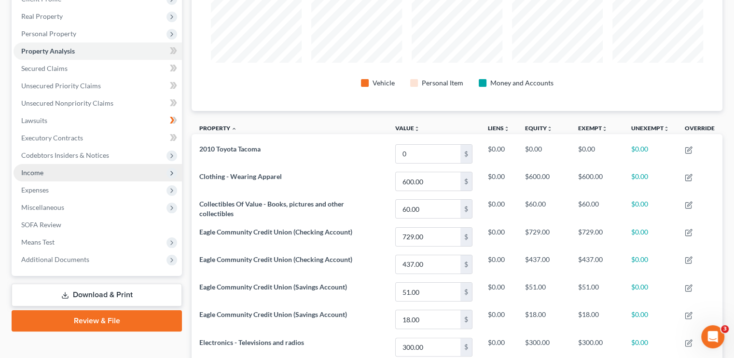
click at [52, 171] on span "Income" at bounding box center [98, 172] width 169 height 17
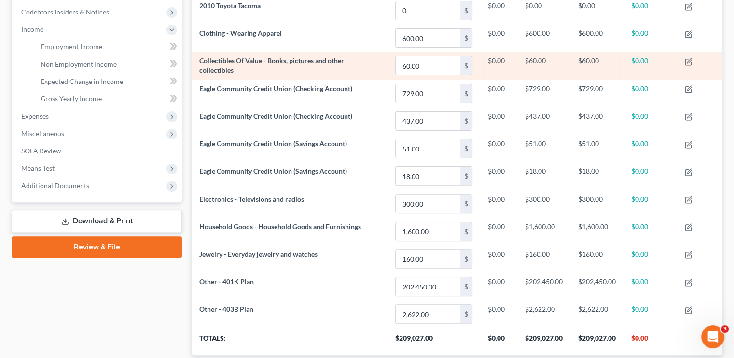
scroll to position [290, 0]
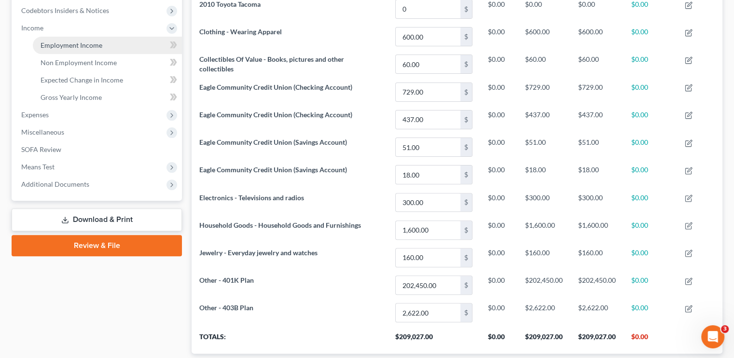
drag, startPoint x: 64, startPoint y: 31, endPoint x: 70, endPoint y: 38, distance: 9.6
click at [64, 31] on span "Income" at bounding box center [98, 27] width 169 height 17
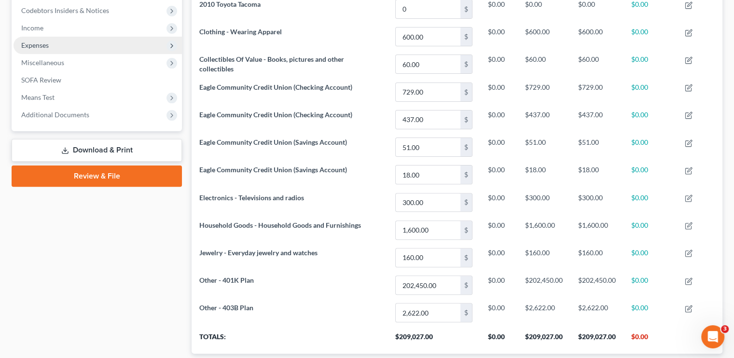
click at [71, 41] on span "Expenses" at bounding box center [98, 45] width 169 height 17
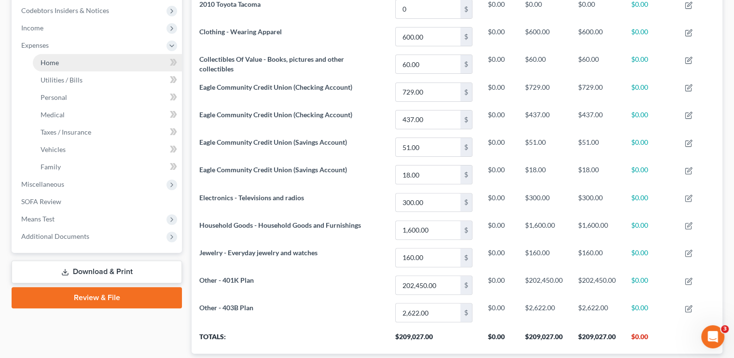
click at [71, 68] on link "Home" at bounding box center [107, 62] width 149 height 17
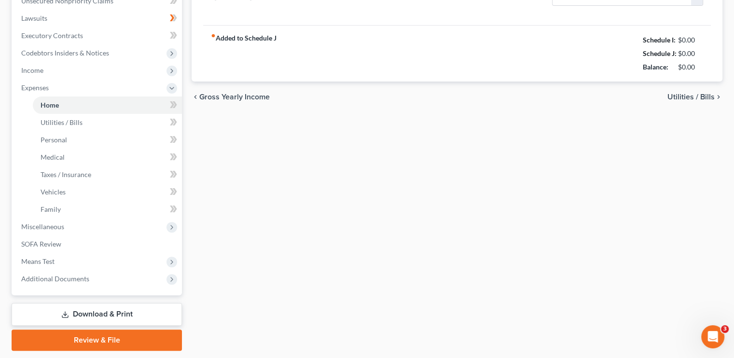
type input "1,780.00"
type input "0.00"
radio input "true"
type input "0.00"
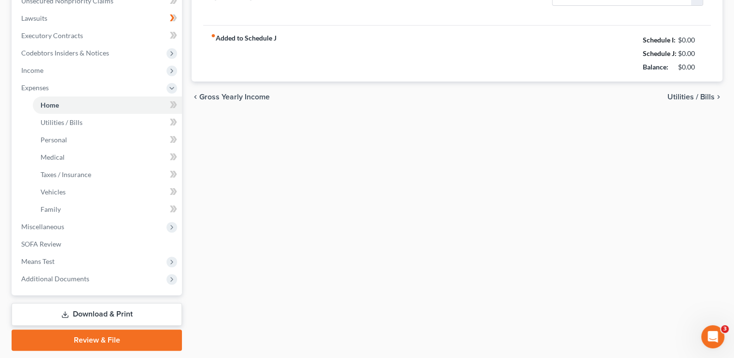
type input "0.00"
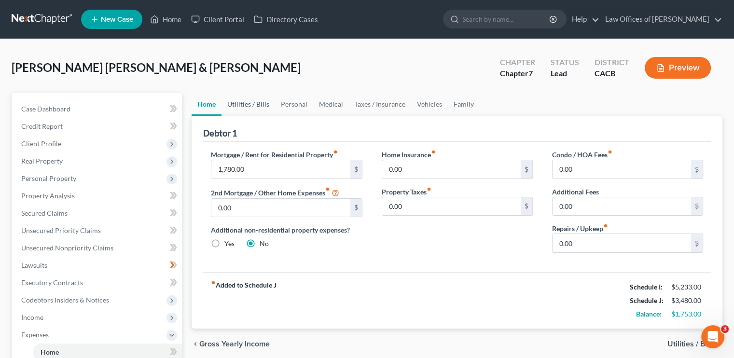
click at [254, 106] on link "Utilities / Bills" at bounding box center [249, 104] width 54 height 23
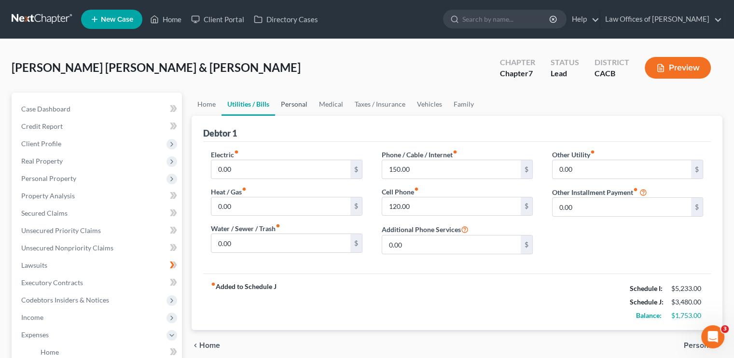
click at [288, 105] on link "Personal" at bounding box center [294, 104] width 38 height 23
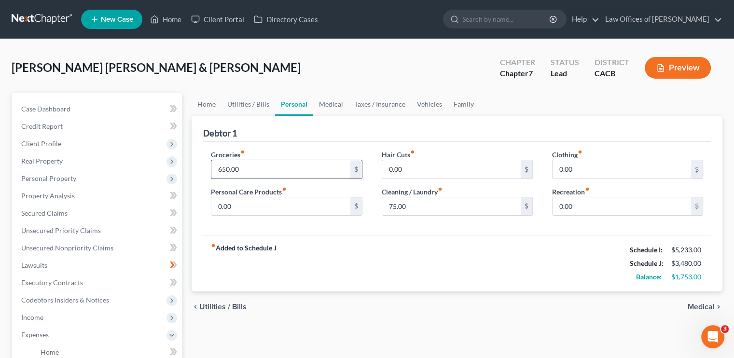
click at [241, 171] on input "650.00" at bounding box center [280, 169] width 139 height 18
click at [460, 204] on input "75.00" at bounding box center [451, 206] width 139 height 18
click at [574, 203] on input "0.00" at bounding box center [622, 206] width 139 height 18
click at [243, 168] on input "725" at bounding box center [280, 169] width 139 height 18
type input "725.00"
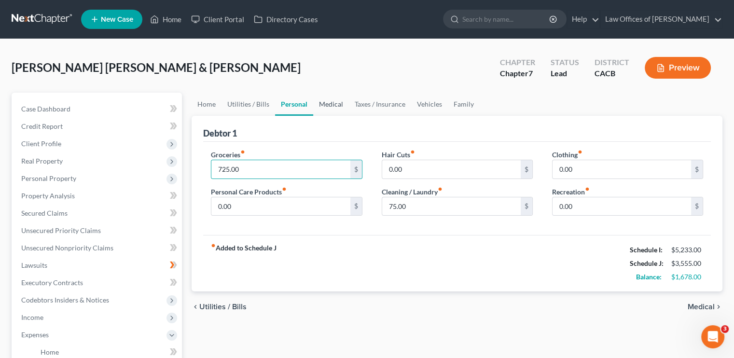
click at [332, 108] on link "Medical" at bounding box center [331, 104] width 36 height 23
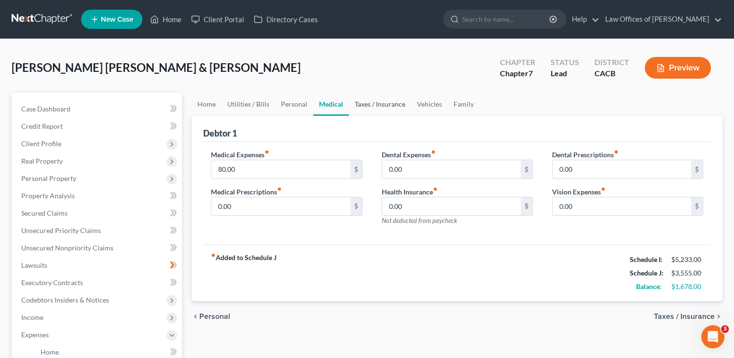
click at [367, 100] on link "Taxes / Insurance" at bounding box center [380, 104] width 62 height 23
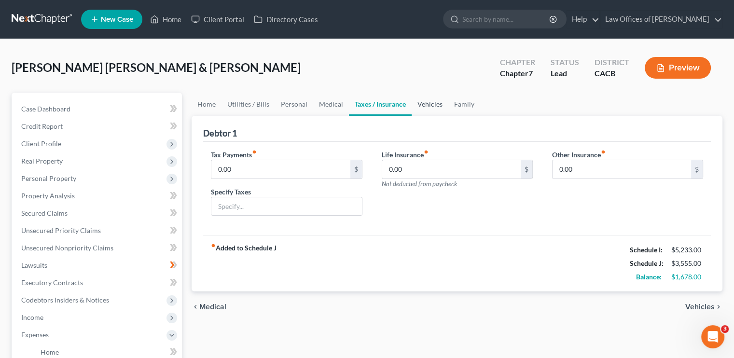
click at [422, 99] on link "Vehicles" at bounding box center [430, 104] width 37 height 23
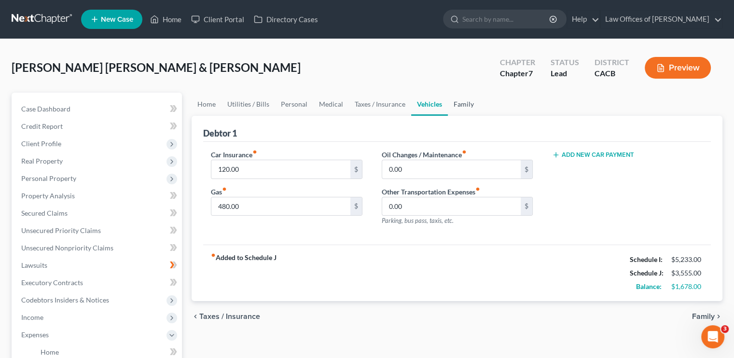
click at [460, 103] on link "Family" at bounding box center [464, 104] width 32 height 23
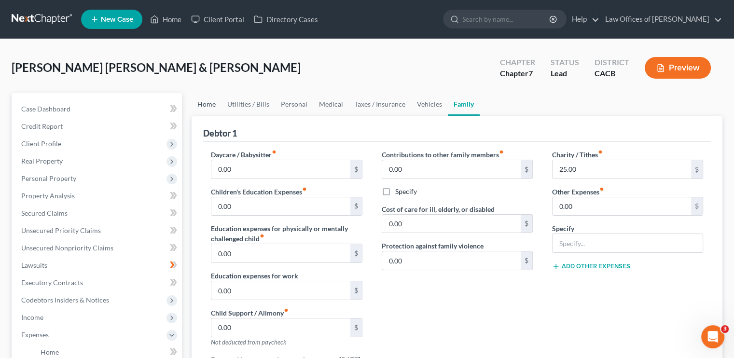
click at [205, 101] on link "Home" at bounding box center [207, 104] width 30 height 23
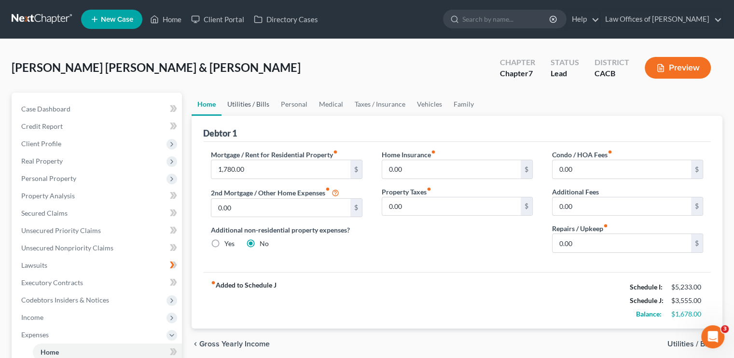
click at [253, 104] on link "Utilities / Bills" at bounding box center [249, 104] width 54 height 23
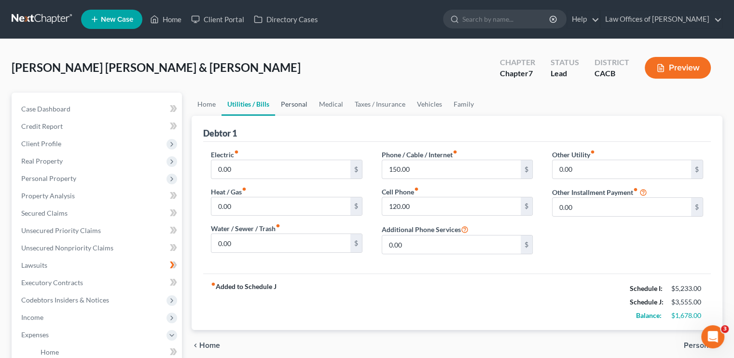
click at [300, 106] on link "Personal" at bounding box center [294, 104] width 38 height 23
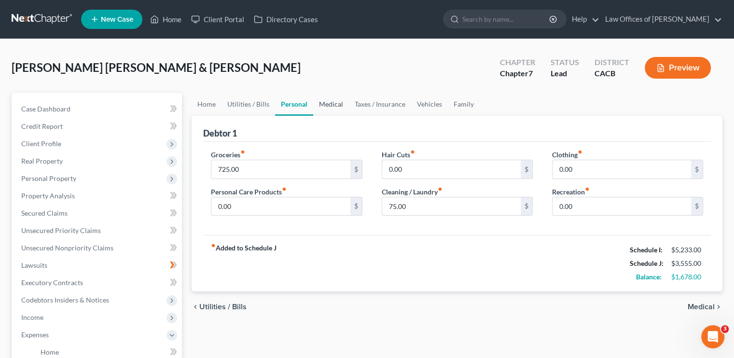
click at [331, 101] on link "Medical" at bounding box center [331, 104] width 36 height 23
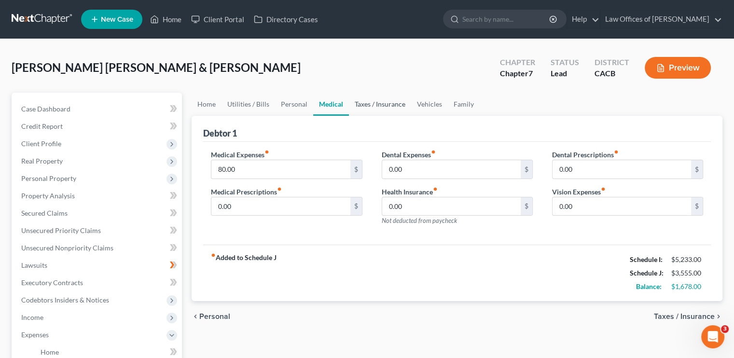
click at [368, 101] on link "Taxes / Insurance" at bounding box center [380, 104] width 62 height 23
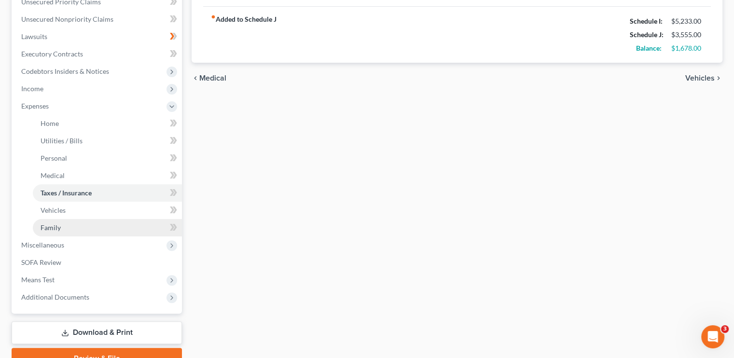
scroll to position [241, 0]
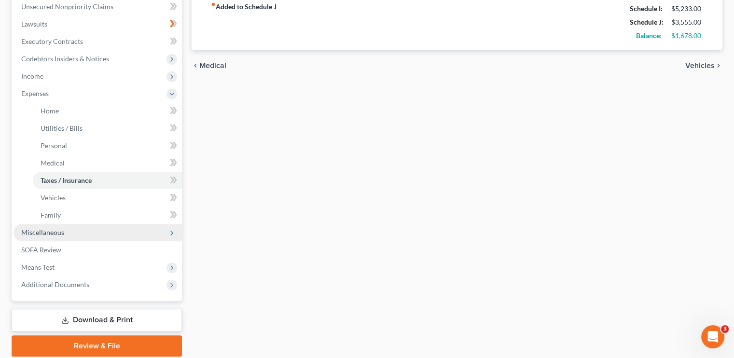
click at [64, 232] on span "Miscellaneous" at bounding box center [98, 232] width 169 height 17
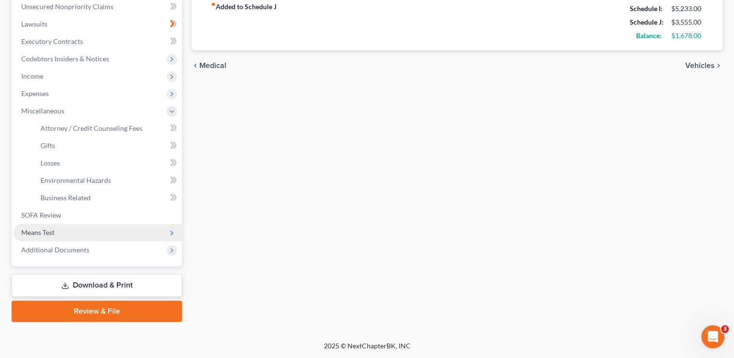
scroll to position [241, 0]
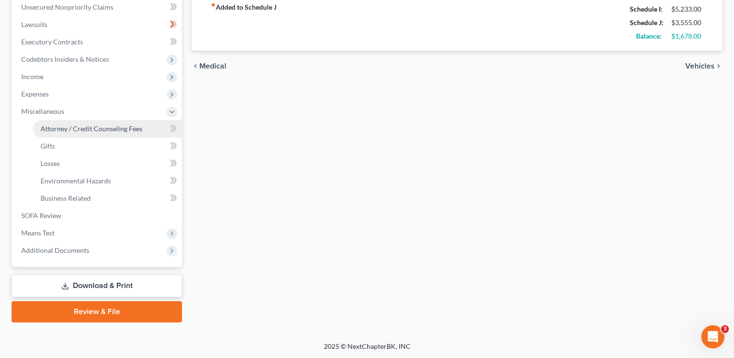
click at [89, 122] on link "Attorney / Credit Counseling Fees" at bounding box center [107, 128] width 149 height 17
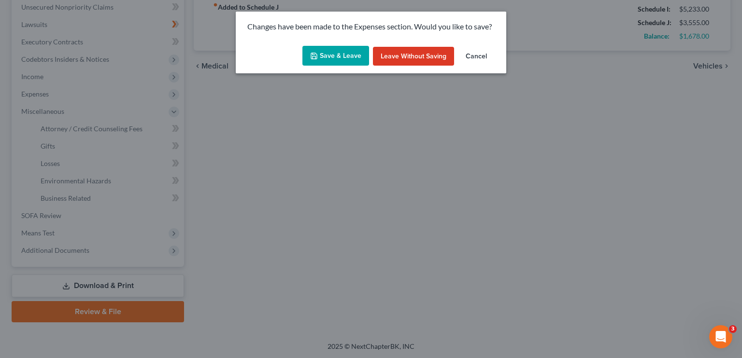
click at [333, 55] on button "Save & Leave" at bounding box center [335, 56] width 67 height 20
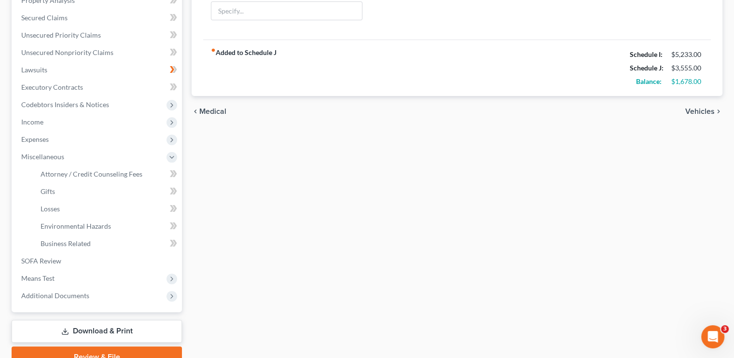
scroll to position [108, 0]
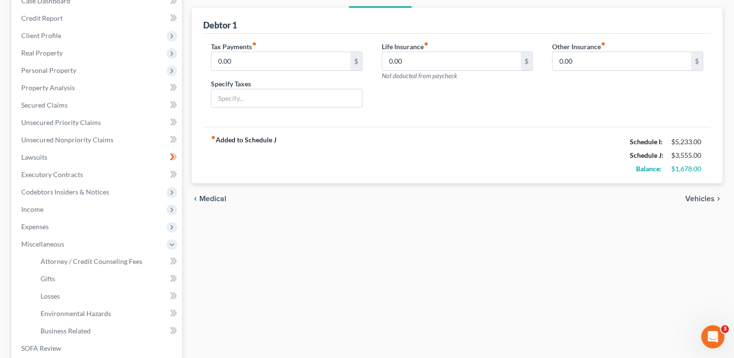
select select "0"
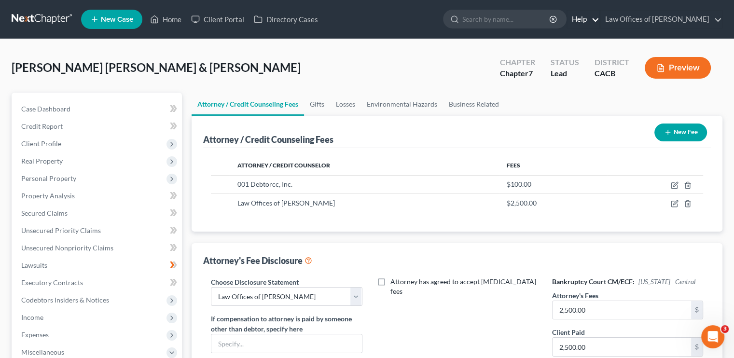
click at [585, 17] on link "Help" at bounding box center [583, 19] width 32 height 17
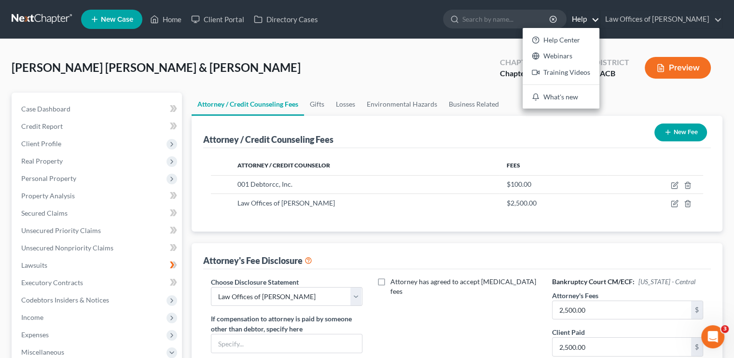
click at [585, 17] on link "Help" at bounding box center [583, 19] width 32 height 17
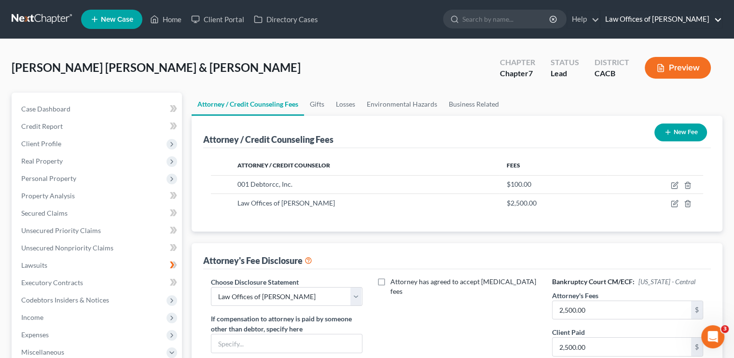
click at [650, 13] on link "Law Offices of Steven A. Alexander" at bounding box center [662, 19] width 122 height 17
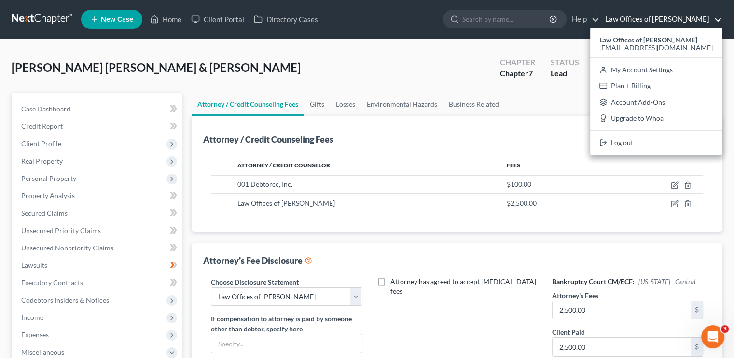
click at [650, 13] on link "Law Offices of Steven A. Alexander" at bounding box center [662, 19] width 122 height 17
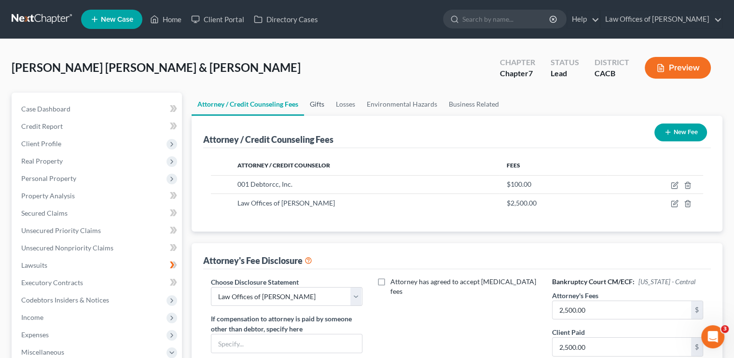
click at [325, 106] on link "Gifts" at bounding box center [317, 104] width 26 height 23
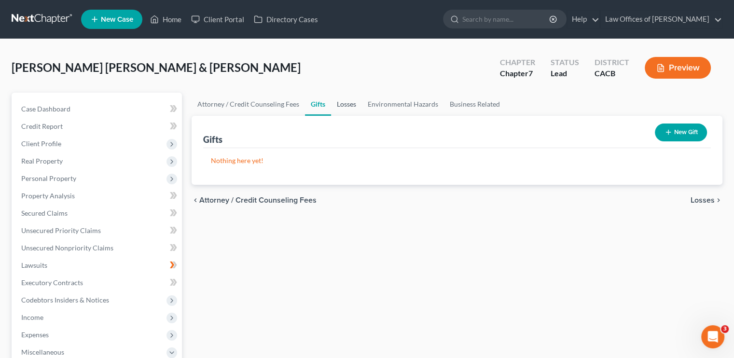
click at [335, 104] on link "Losses" at bounding box center [346, 104] width 31 height 23
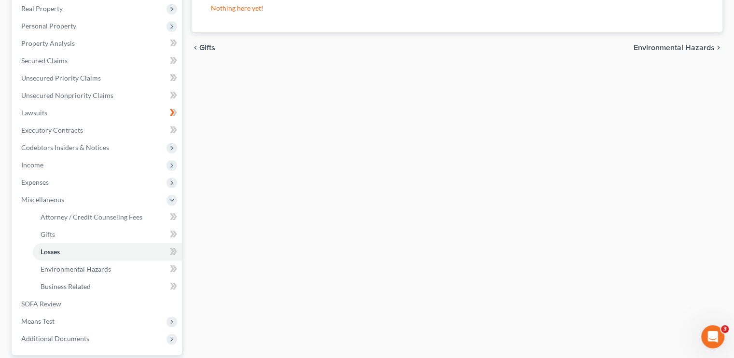
scroll to position [241, 0]
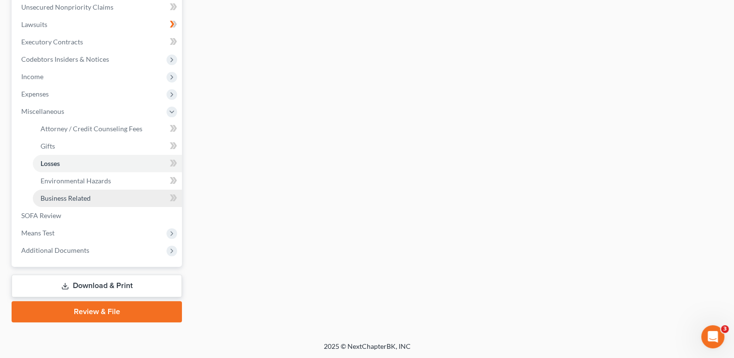
click at [79, 198] on span "Business Related" at bounding box center [66, 198] width 50 height 8
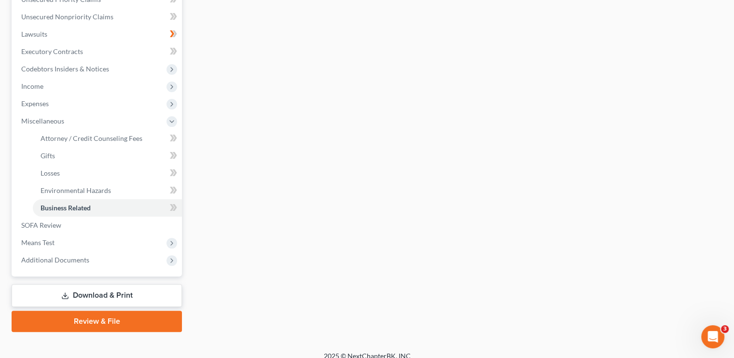
scroll to position [241, 0]
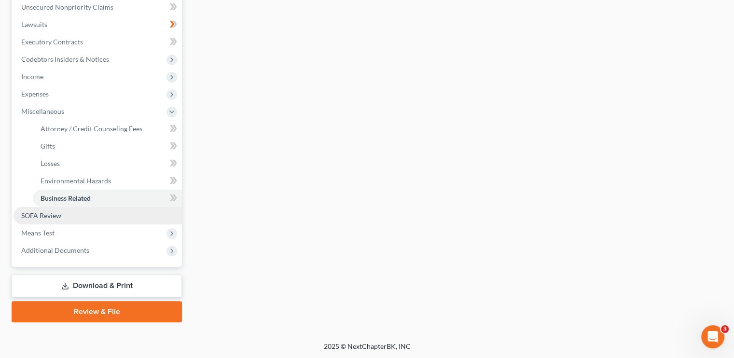
click at [36, 213] on span "SOFA Review" at bounding box center [41, 215] width 40 height 8
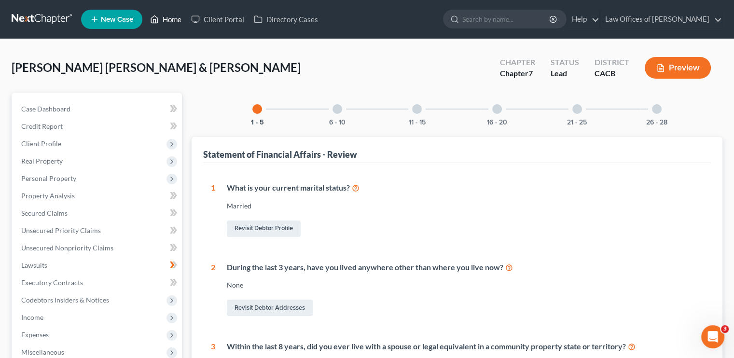
click at [178, 22] on link "Home" at bounding box center [165, 19] width 41 height 17
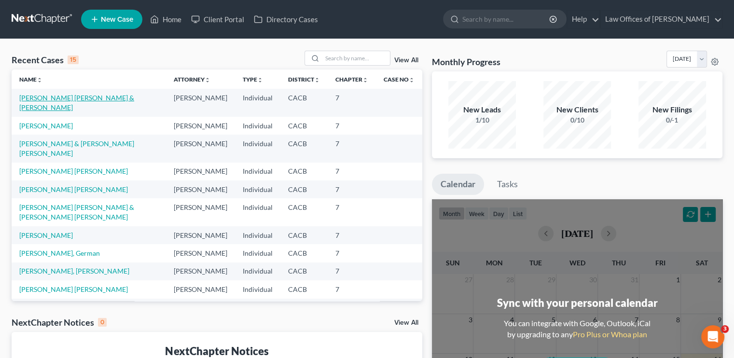
click at [46, 104] on link "Ayala Navarrete, Federico & Toledo Diaz, Margarita" at bounding box center [76, 103] width 115 height 18
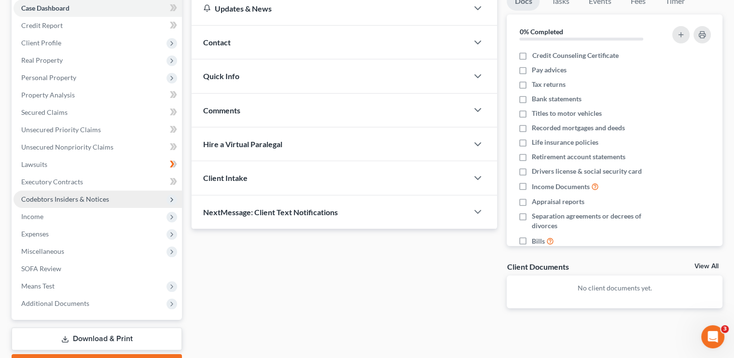
scroll to position [48, 0]
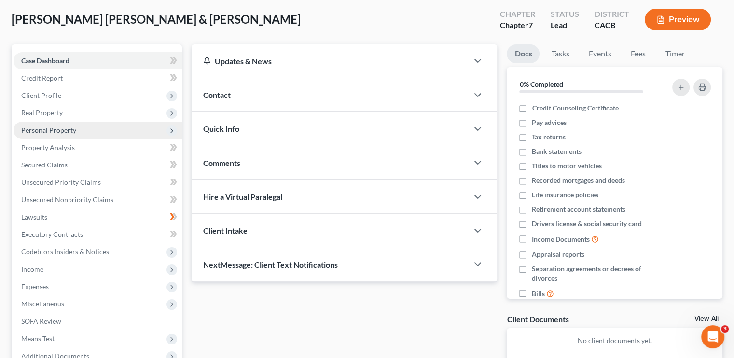
click at [54, 127] on span "Personal Property" at bounding box center [48, 130] width 55 height 8
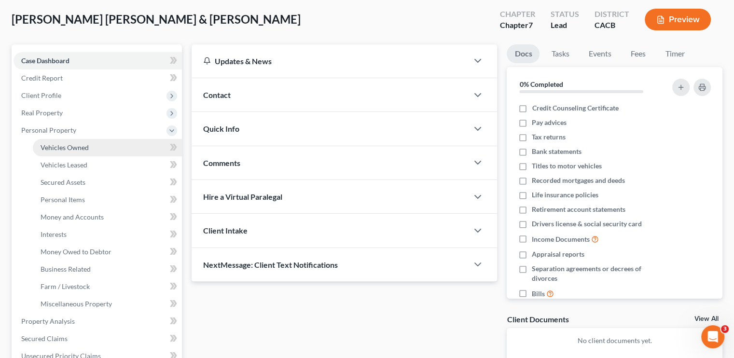
click at [85, 145] on span "Vehicles Owned" at bounding box center [65, 147] width 48 height 8
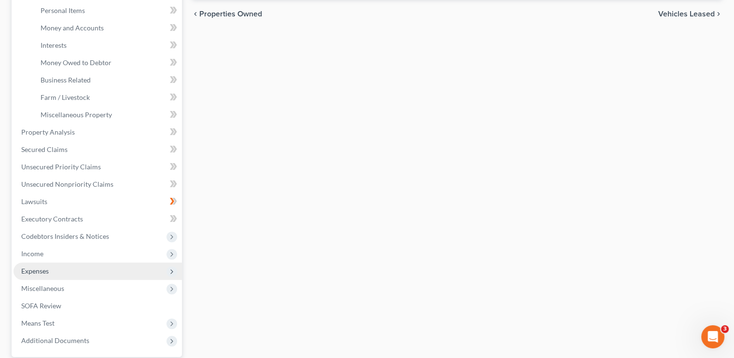
scroll to position [290, 0]
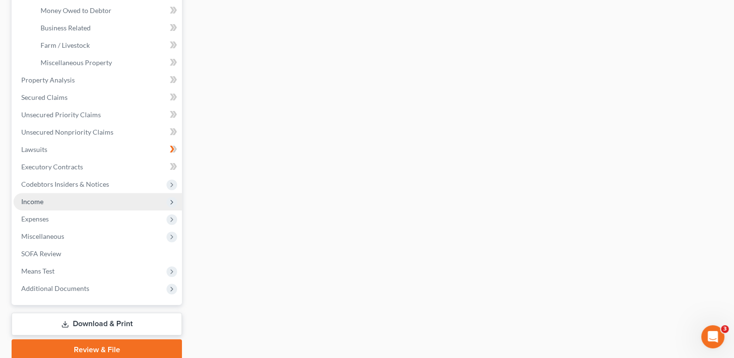
click at [67, 206] on span "Income" at bounding box center [98, 201] width 169 height 17
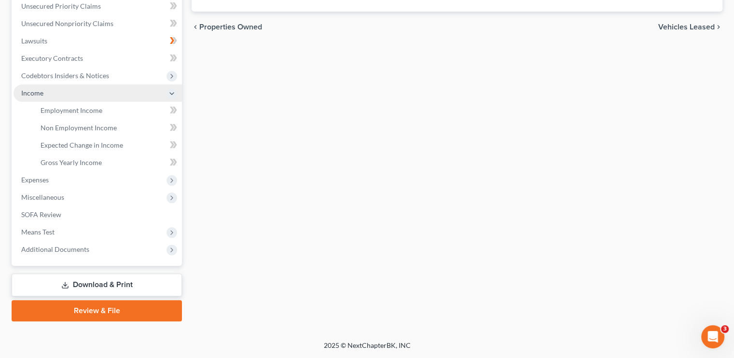
scroll to position [224, 0]
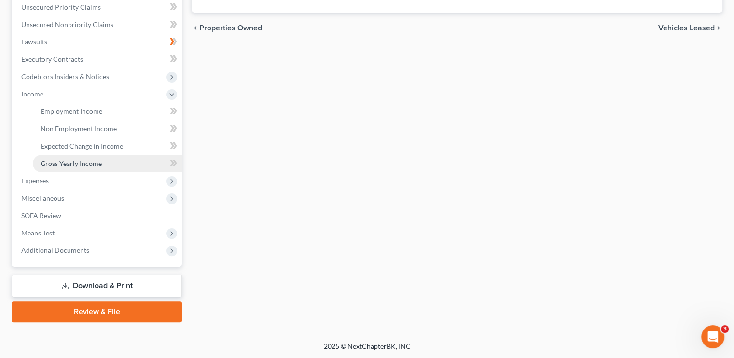
click at [97, 164] on span "Gross Yearly Income" at bounding box center [71, 163] width 61 height 8
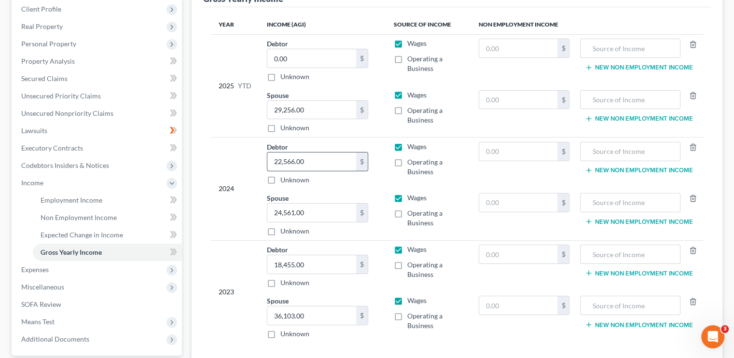
scroll to position [145, 0]
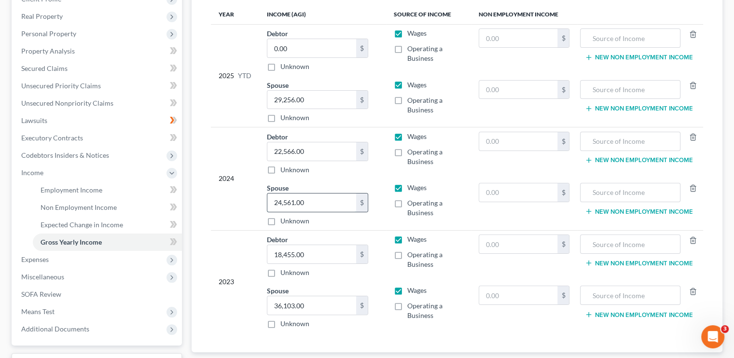
click at [299, 203] on input "24,561.00" at bounding box center [311, 203] width 89 height 18
type input "21,061.00"
click at [303, 301] on input "36,103.00" at bounding box center [311, 305] width 89 height 18
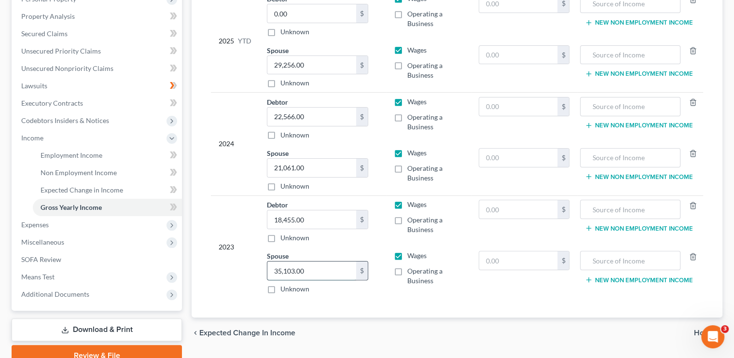
scroll to position [193, 0]
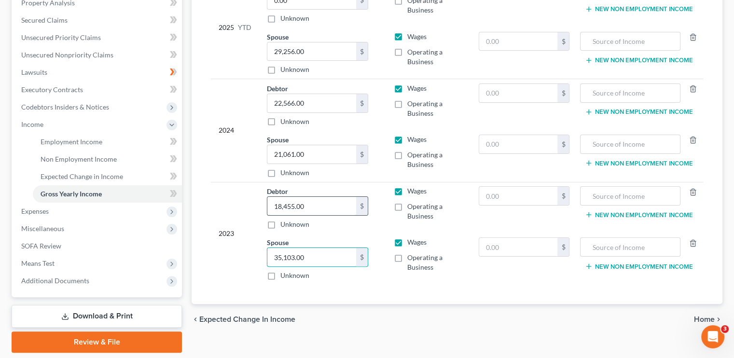
type input "35,103.00"
click at [293, 208] on input "18,455.00" at bounding box center [311, 206] width 89 height 18
type input "18,755.00"
click at [292, 203] on input "18,755.00" at bounding box center [311, 206] width 89 height 18
drag, startPoint x: 309, startPoint y: 204, endPoint x: 240, endPoint y: 204, distance: 68.6
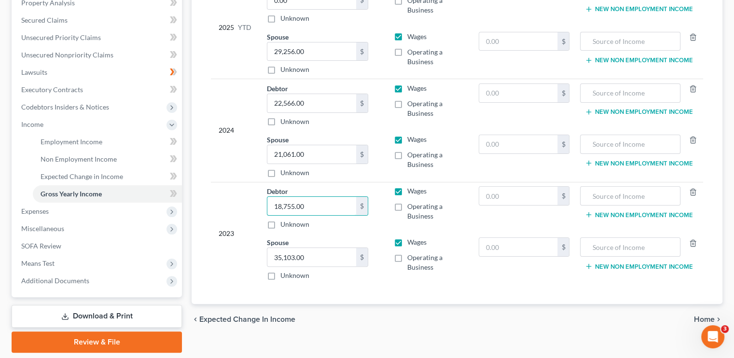
click at [241, 204] on tr "2023 Debtor 18,755.00 $ Unknown Balance Undetermined 18,755.00 $ Unknown Wages …" at bounding box center [457, 208] width 492 height 52
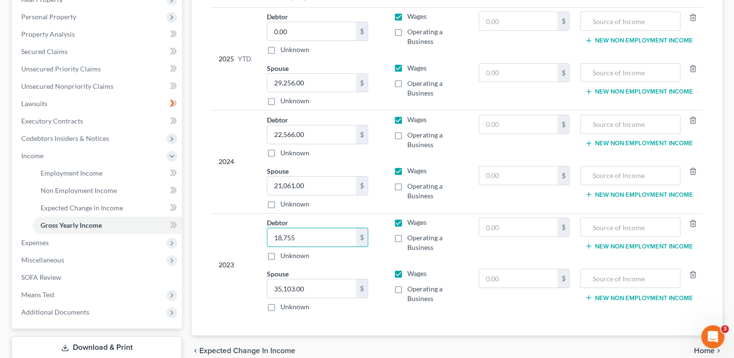
scroll to position [145, 0]
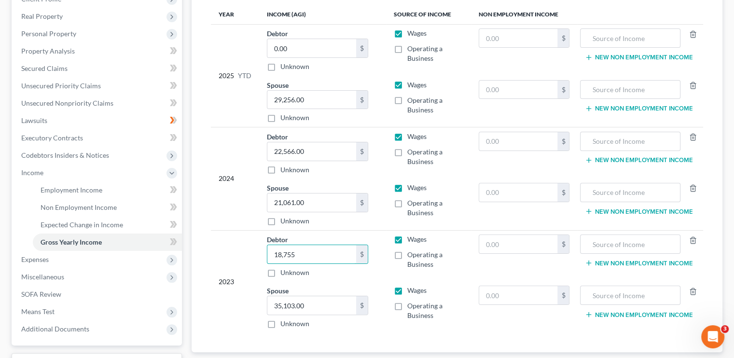
type input "18,755"
click at [311, 150] on input "22,566.00" at bounding box center [311, 151] width 89 height 18
click at [298, 151] on input "22,865" at bounding box center [311, 151] width 89 height 18
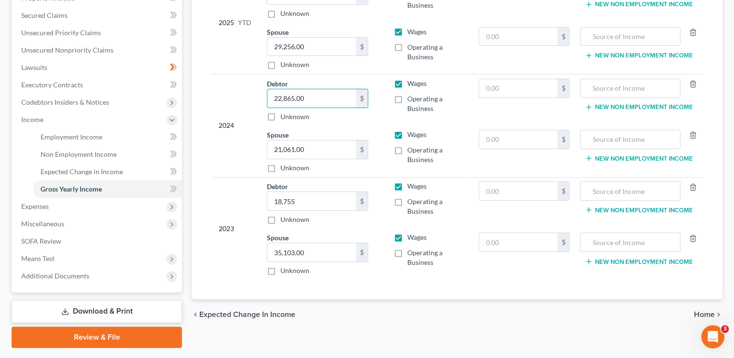
scroll to position [175, 0]
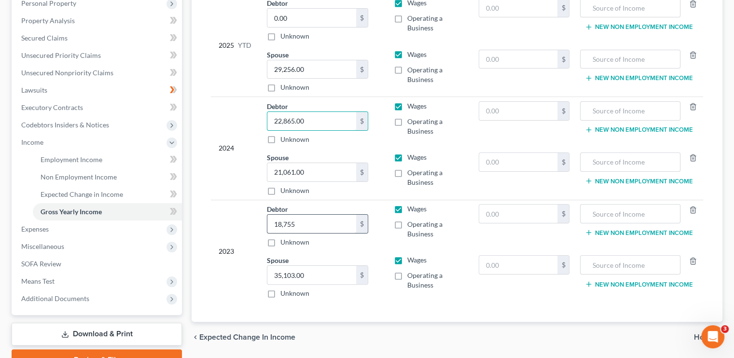
type input "22,865.00"
click at [300, 223] on input "18,755" at bounding box center [311, 224] width 89 height 18
click at [297, 220] on input "18,755" at bounding box center [311, 224] width 89 height 18
type input "18,755.00"
click at [89, 157] on span "Employment Income" at bounding box center [72, 159] width 62 height 8
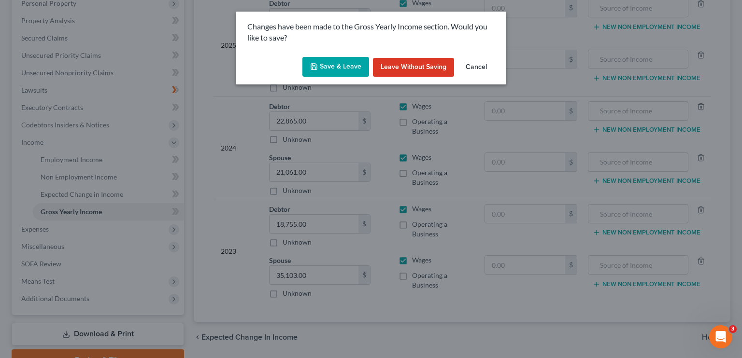
click at [324, 59] on button "Save & Leave" at bounding box center [335, 67] width 67 height 20
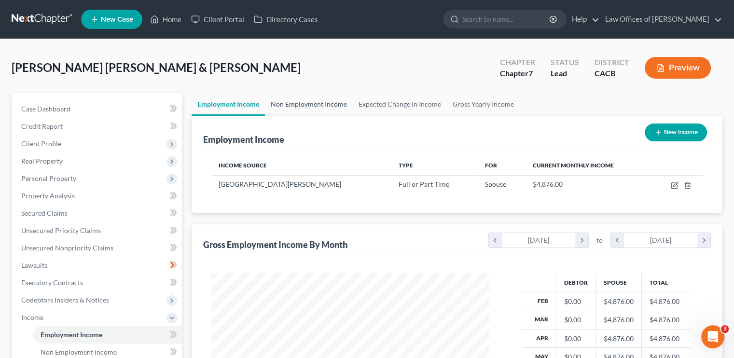
click at [327, 106] on link "Non Employment Income" at bounding box center [309, 104] width 88 height 23
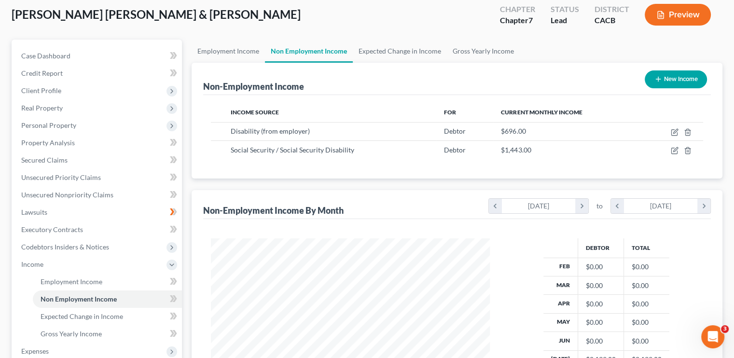
scroll to position [30, 0]
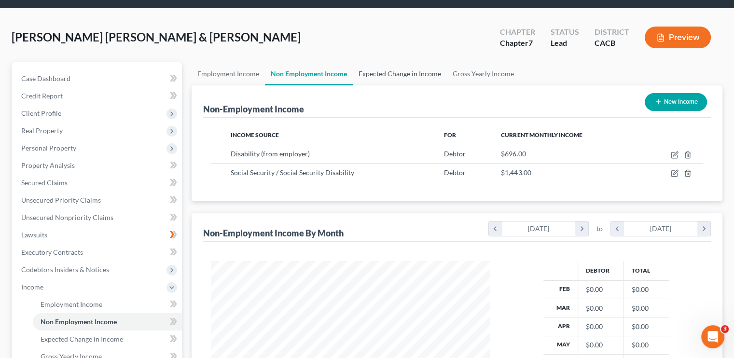
click at [388, 72] on link "Expected Change in Income" at bounding box center [400, 73] width 94 height 23
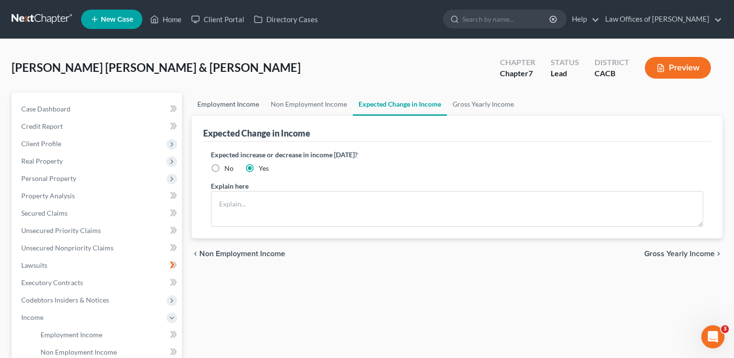
click at [247, 108] on link "Employment Income" at bounding box center [228, 104] width 73 height 23
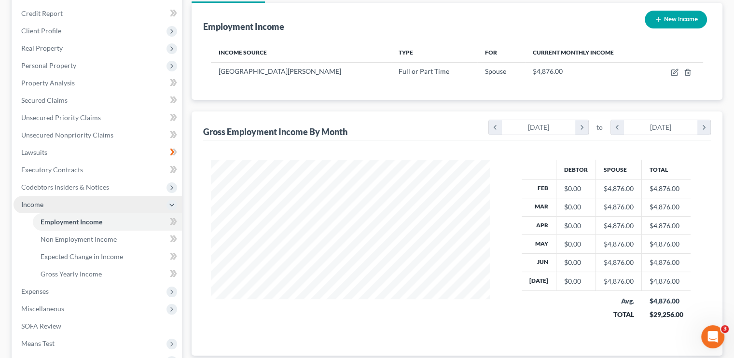
scroll to position [97, 0]
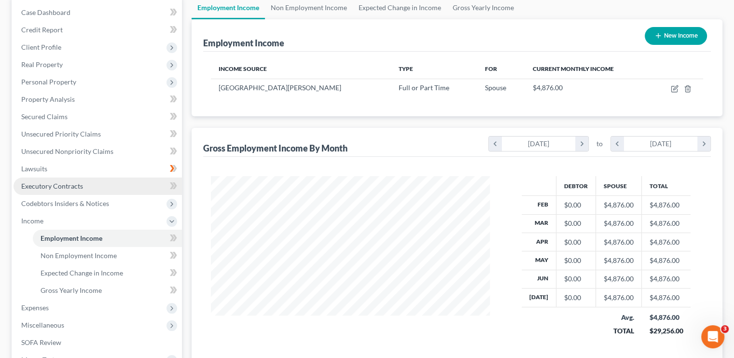
click at [65, 187] on span "Executory Contracts" at bounding box center [52, 186] width 62 height 8
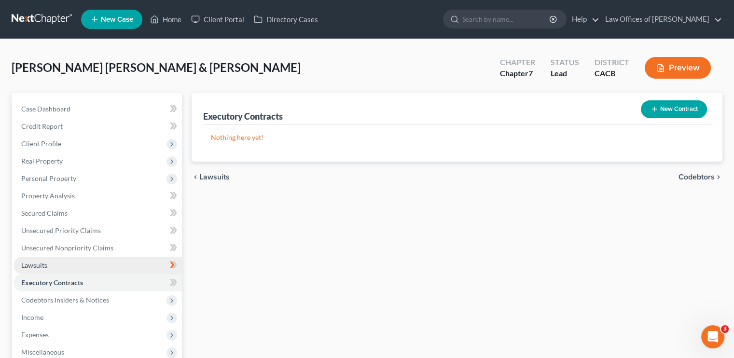
click at [71, 267] on link "Lawsuits" at bounding box center [98, 265] width 169 height 17
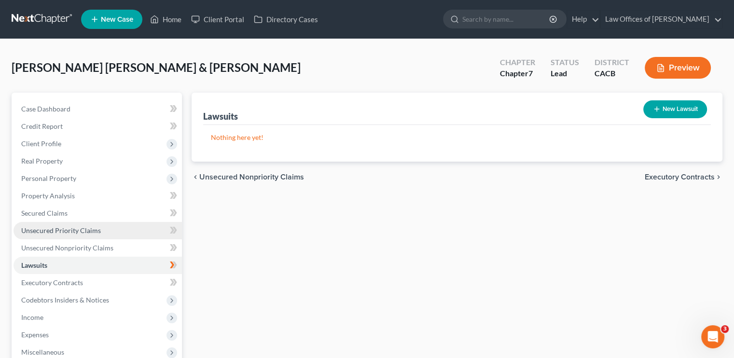
click at [50, 230] on span "Unsecured Priority Claims" at bounding box center [61, 230] width 80 height 8
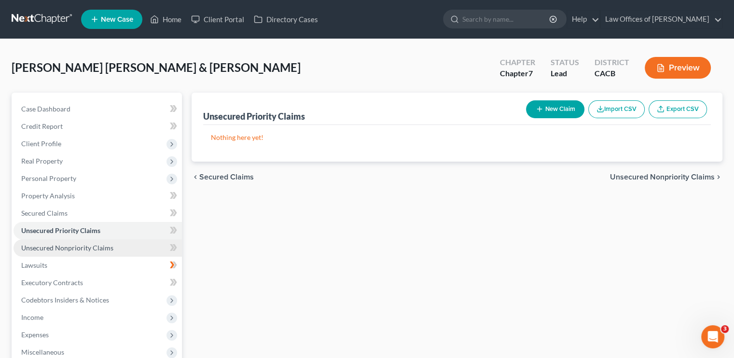
click at [57, 248] on span "Unsecured Nonpriority Claims" at bounding box center [67, 248] width 92 height 8
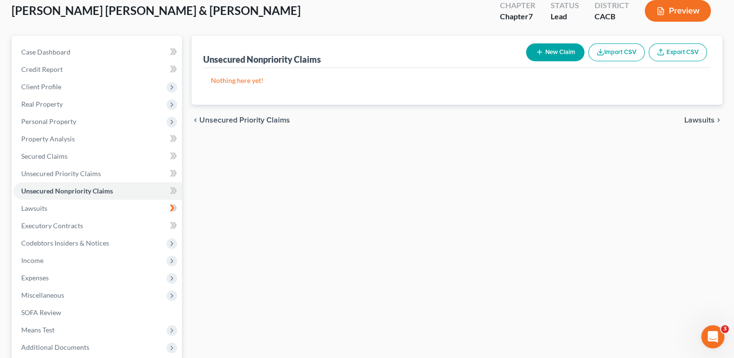
scroll to position [154, 0]
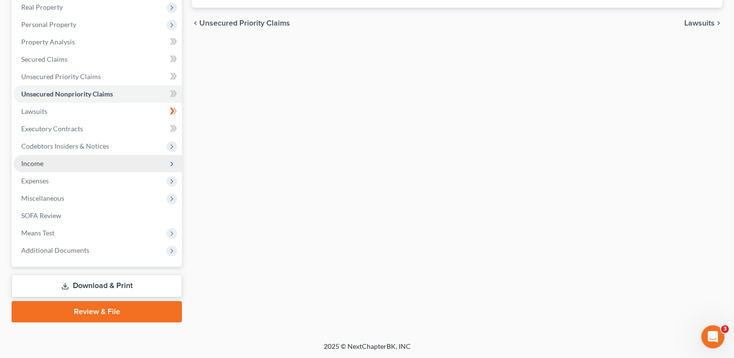
click at [67, 158] on span "Income" at bounding box center [98, 163] width 169 height 17
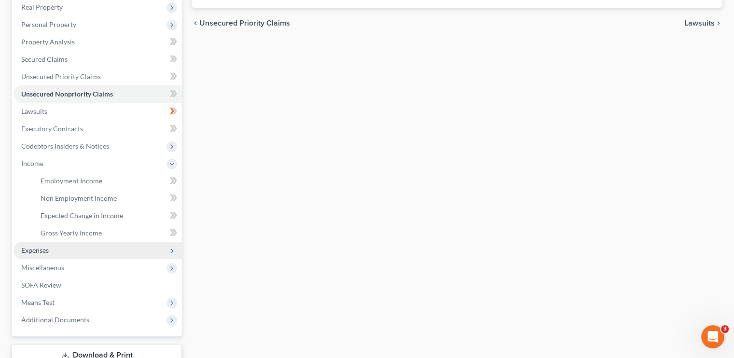
click at [47, 245] on span "Expenses" at bounding box center [98, 250] width 169 height 17
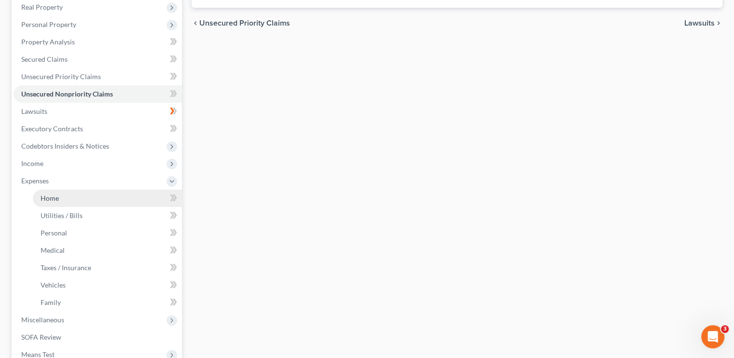
click at [69, 197] on link "Home" at bounding box center [107, 198] width 149 height 17
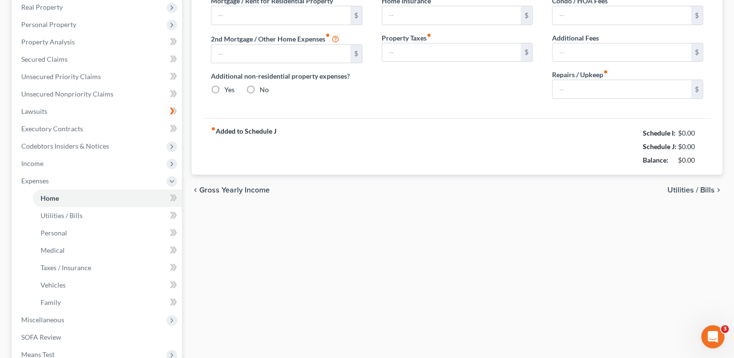
type input "1,780.00"
type input "0.00"
radio input "true"
type input "0.00"
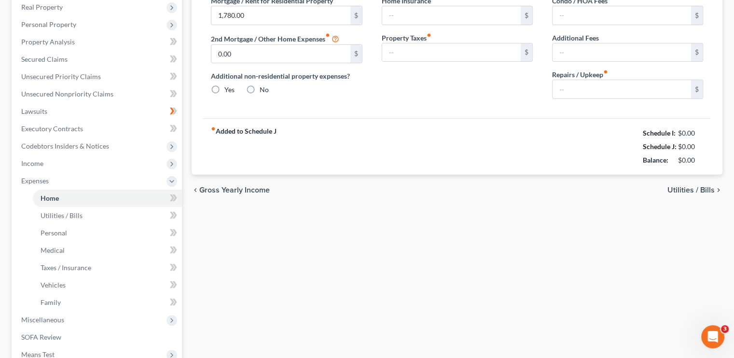
type input "0.00"
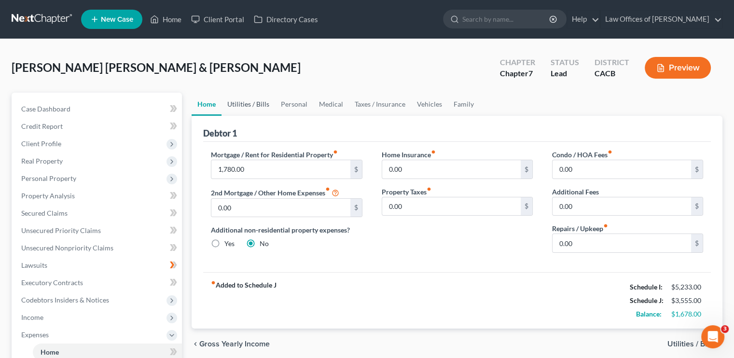
click at [253, 104] on link "Utilities / Bills" at bounding box center [249, 104] width 54 height 23
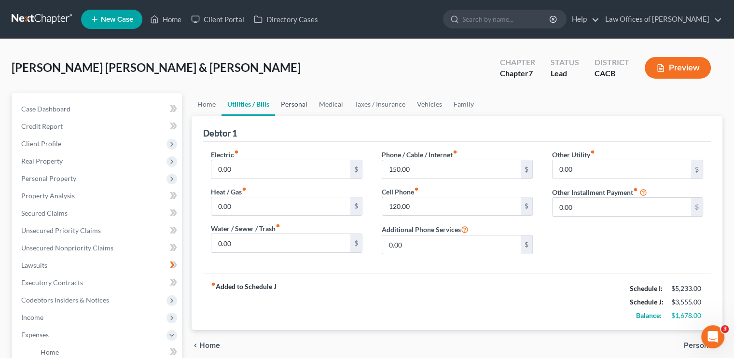
click at [287, 104] on link "Personal" at bounding box center [294, 104] width 38 height 23
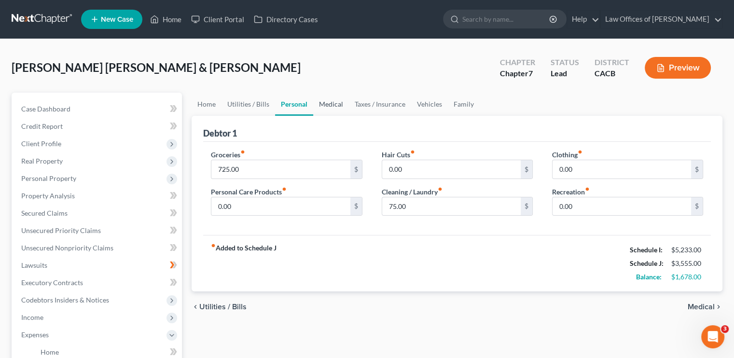
click at [330, 104] on link "Medical" at bounding box center [331, 104] width 36 height 23
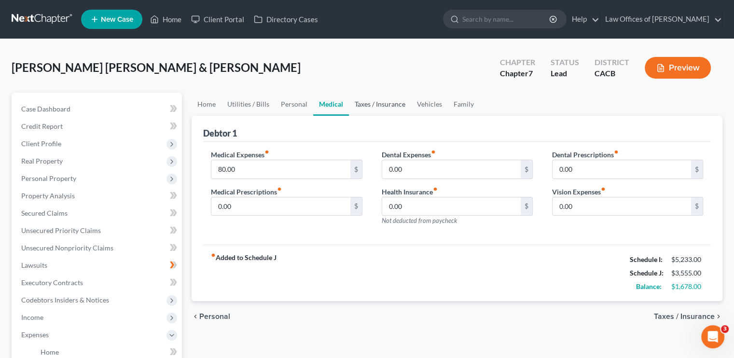
click at [372, 104] on link "Taxes / Insurance" at bounding box center [380, 104] width 62 height 23
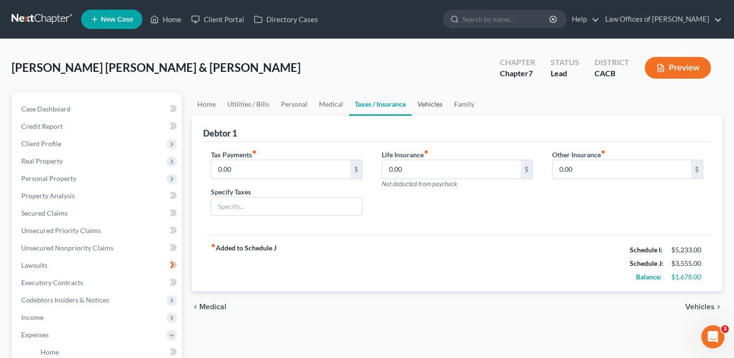
click at [436, 106] on link "Vehicles" at bounding box center [430, 104] width 37 height 23
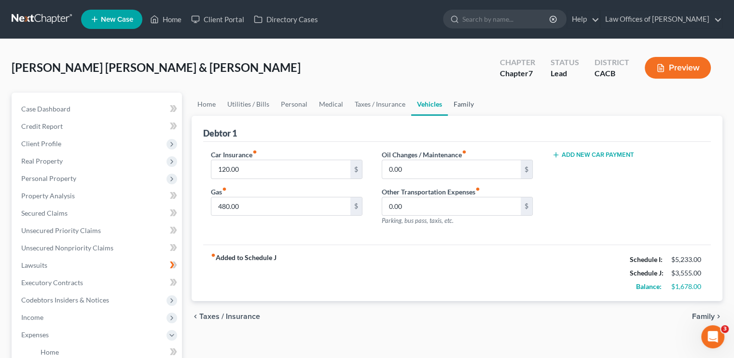
click at [464, 102] on link "Family" at bounding box center [464, 104] width 32 height 23
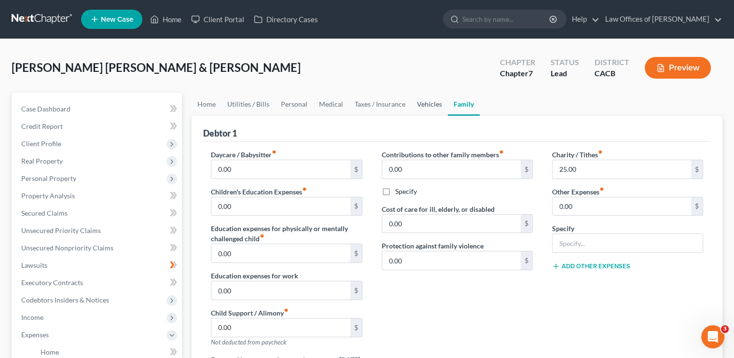
click at [434, 103] on link "Vehicles" at bounding box center [429, 104] width 37 height 23
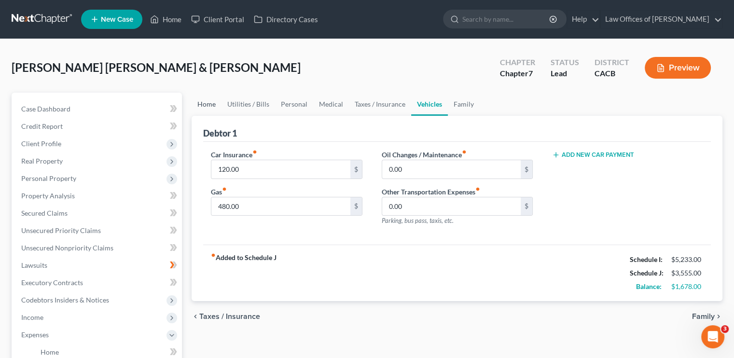
click at [207, 103] on link "Home" at bounding box center [207, 104] width 30 height 23
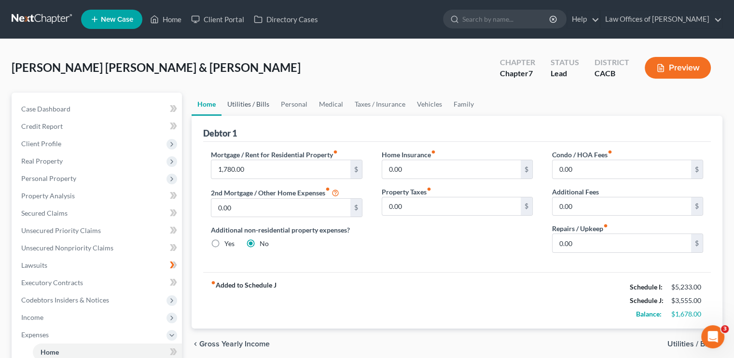
click at [251, 103] on link "Utilities / Bills" at bounding box center [249, 104] width 54 height 23
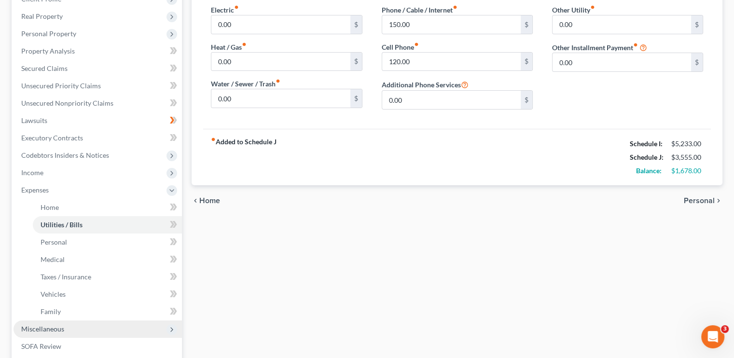
scroll to position [276, 0]
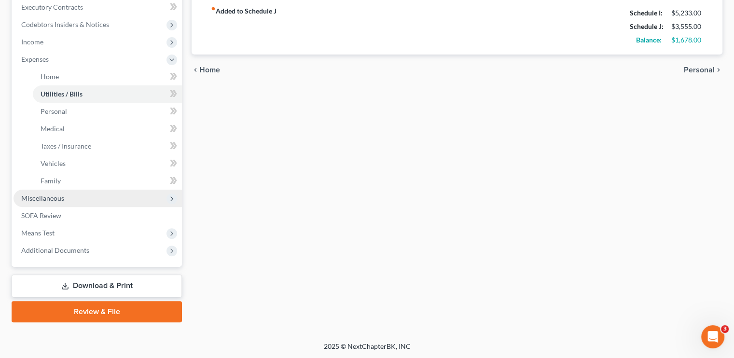
click at [43, 201] on span "Miscellaneous" at bounding box center [42, 198] width 43 height 8
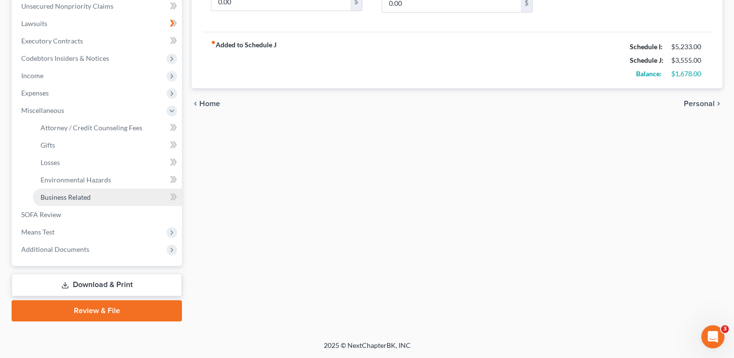
scroll to position [241, 0]
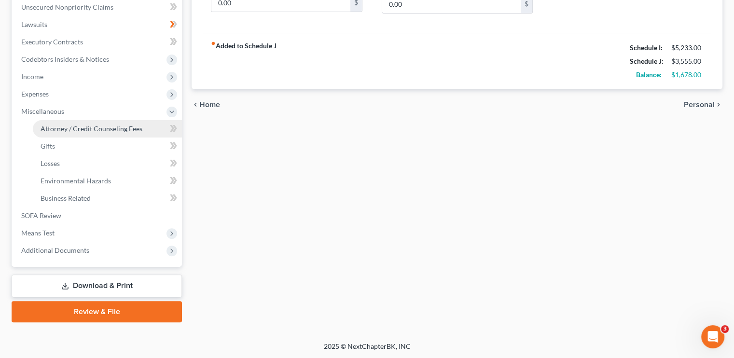
click at [102, 128] on span "Attorney / Credit Counseling Fees" at bounding box center [92, 129] width 102 height 8
select select "0"
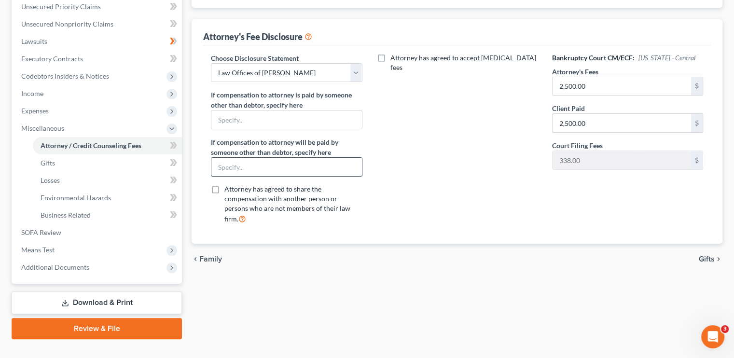
scroll to position [241, 0]
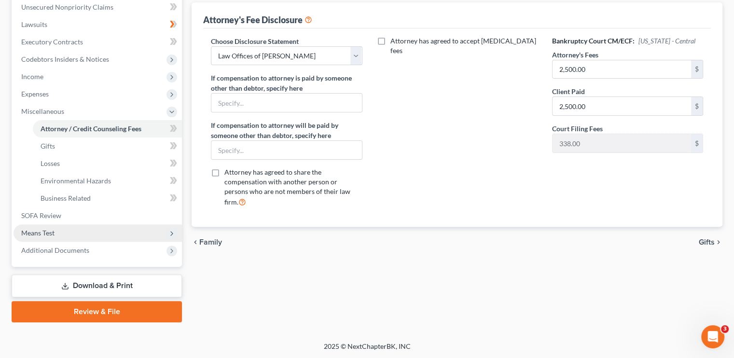
click at [48, 231] on span "Means Test" at bounding box center [37, 233] width 33 height 8
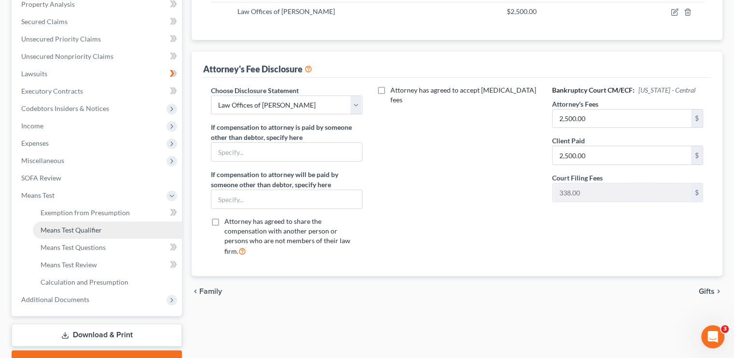
scroll to position [193, 0]
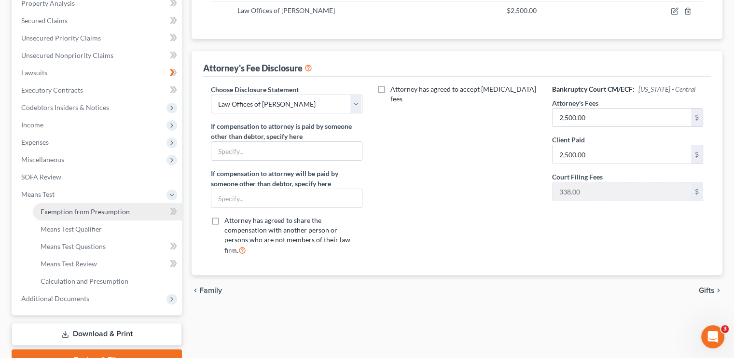
click at [99, 214] on span "Exemption from Presumption" at bounding box center [85, 212] width 89 height 8
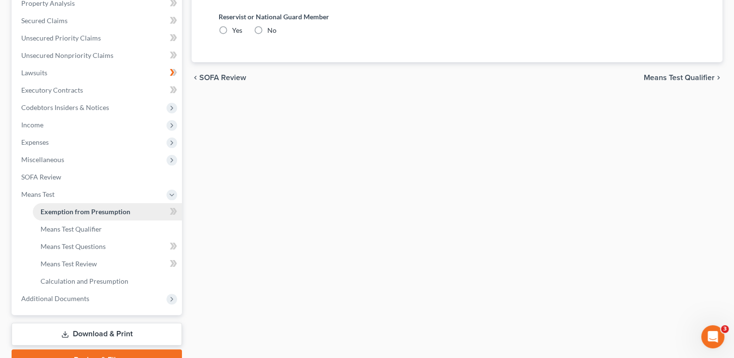
scroll to position [43, 0]
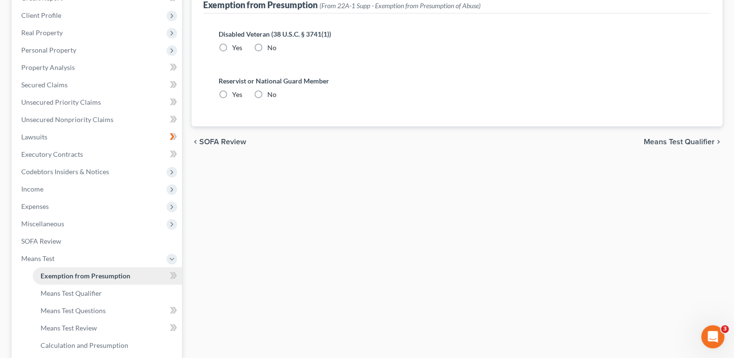
radio input "true"
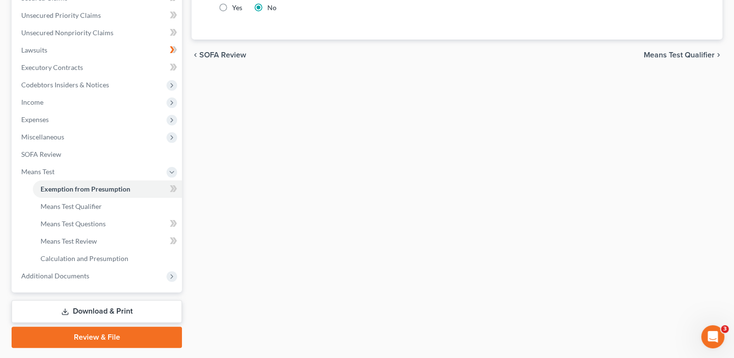
scroll to position [241, 0]
